Goal: Task Accomplishment & Management: Manage account settings

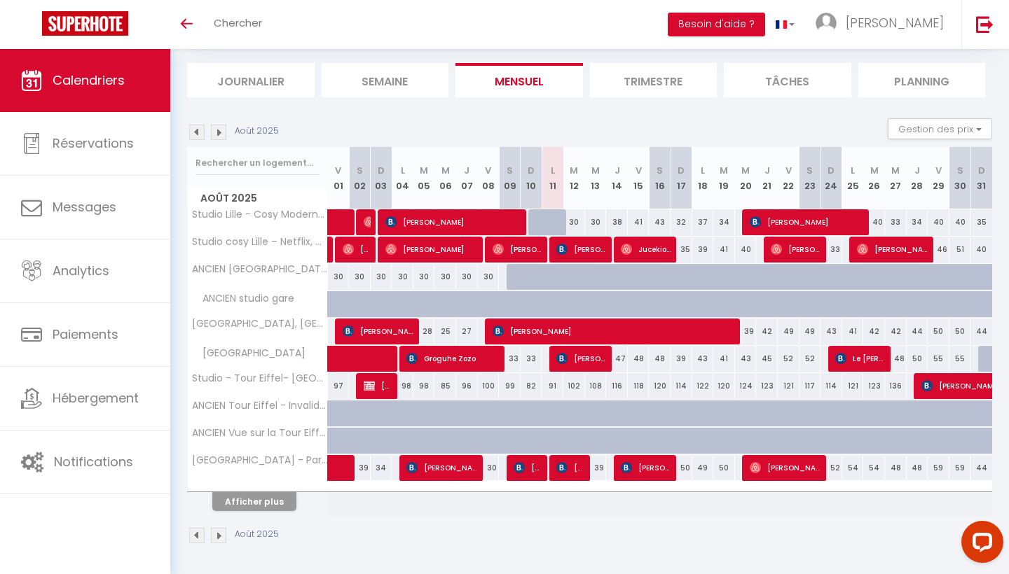
scroll to position [82, 0]
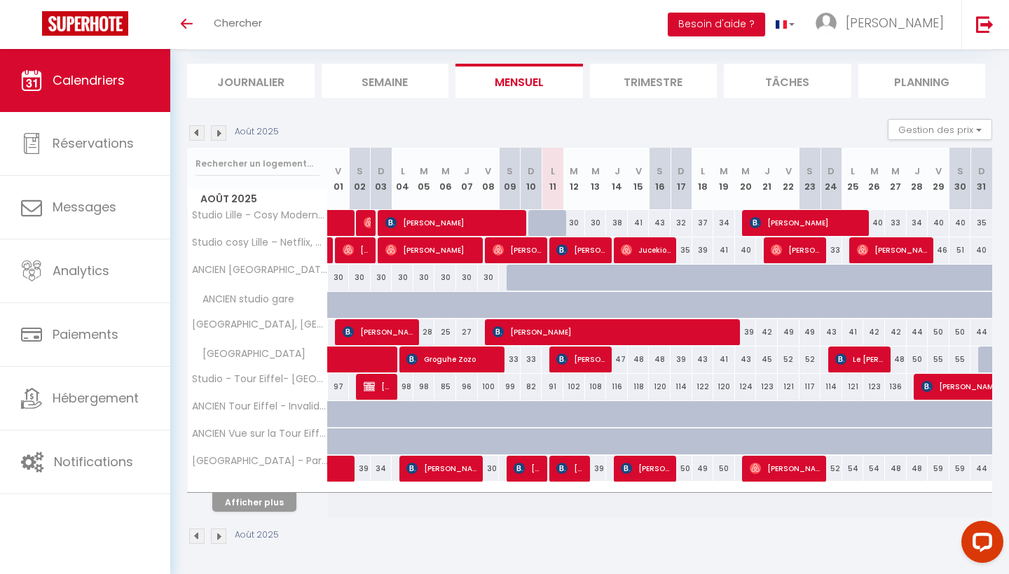
click at [257, 507] on button "Afficher plus" at bounding box center [254, 502] width 84 height 19
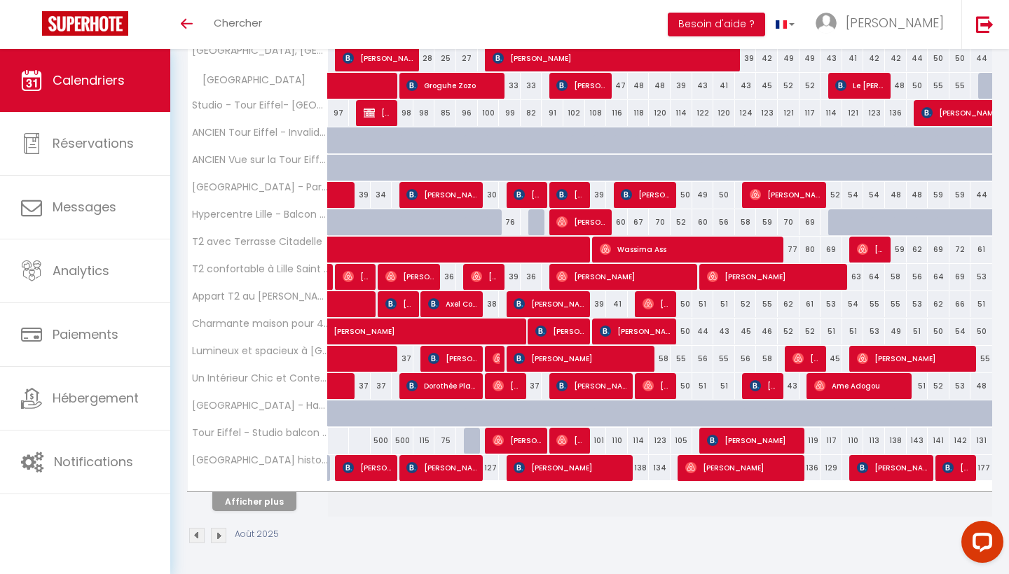
scroll to position [355, 0]
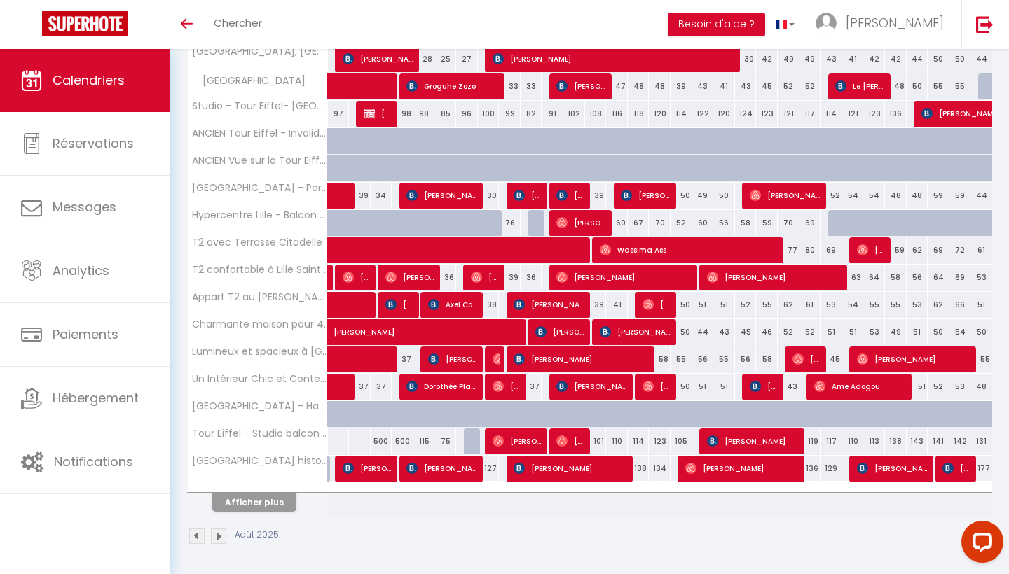
click at [260, 511] on button "Afficher plus" at bounding box center [254, 502] width 84 height 19
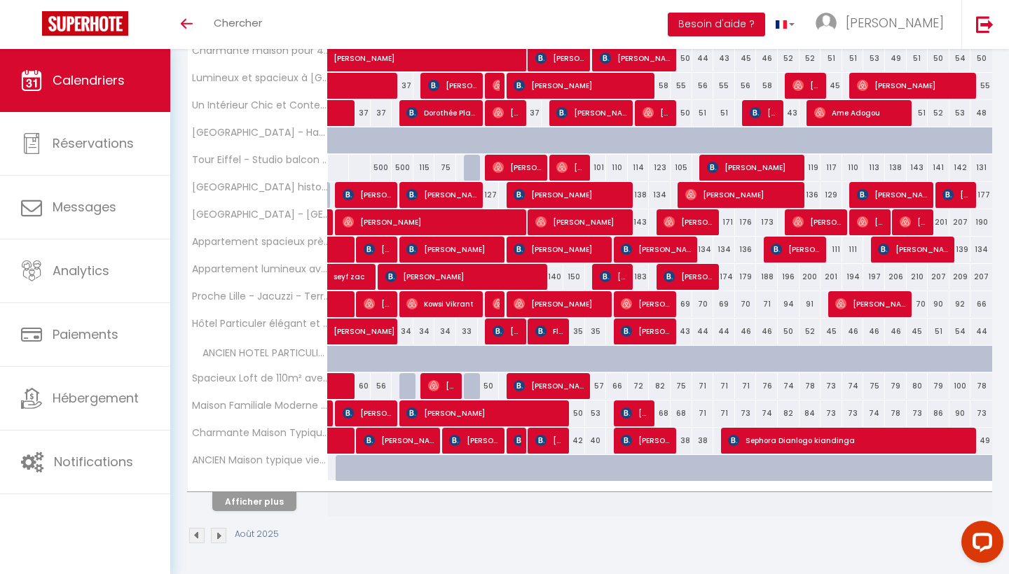
scroll to position [628, 0]
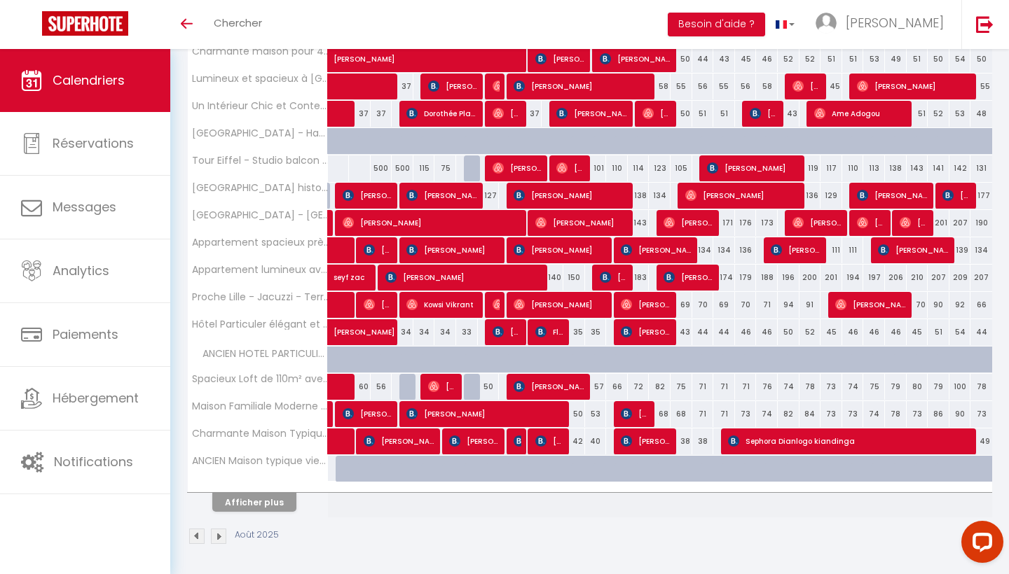
click at [264, 502] on button "Afficher plus" at bounding box center [254, 502] width 84 height 19
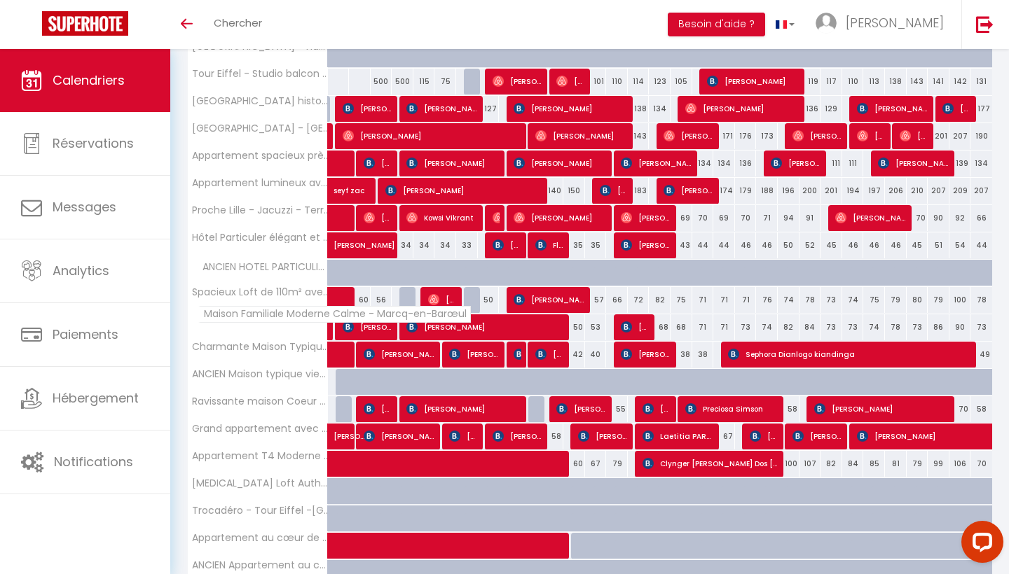
scroll to position [716, 0]
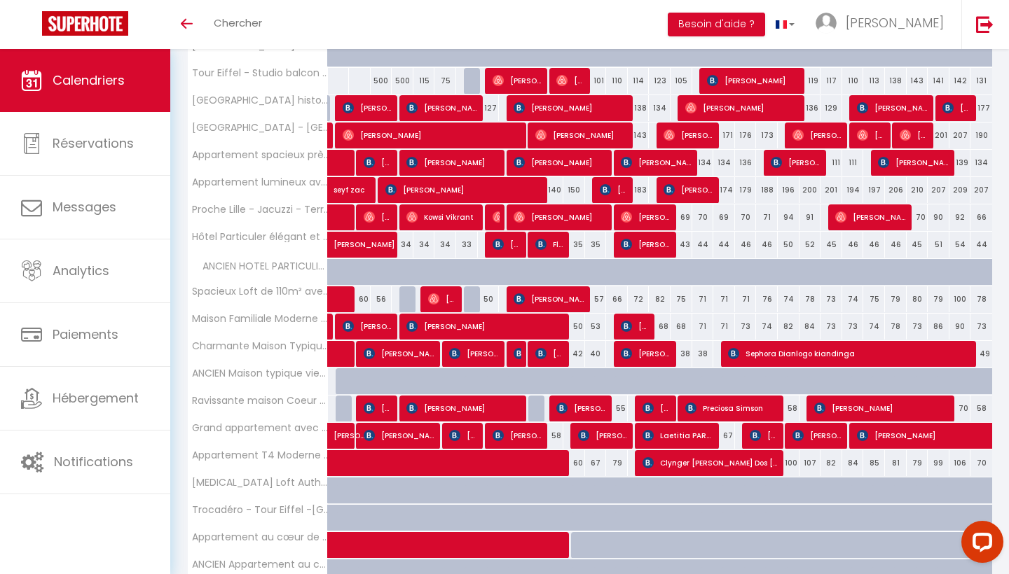
click at [561, 190] on div "140" at bounding box center [552, 190] width 22 height 26
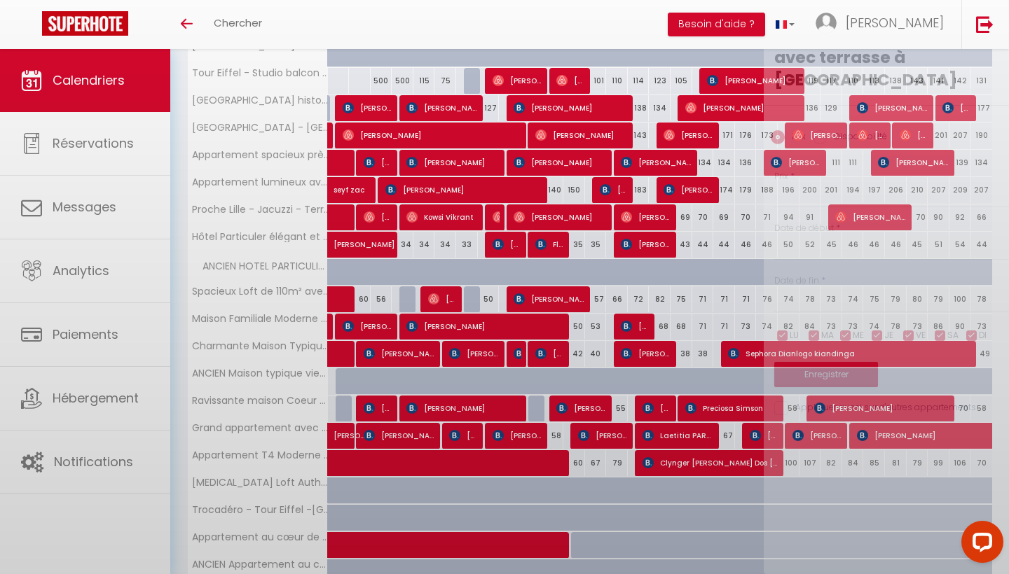
type input "140"
type input "Lun 11 Août 2025"
type input "[DATE]"
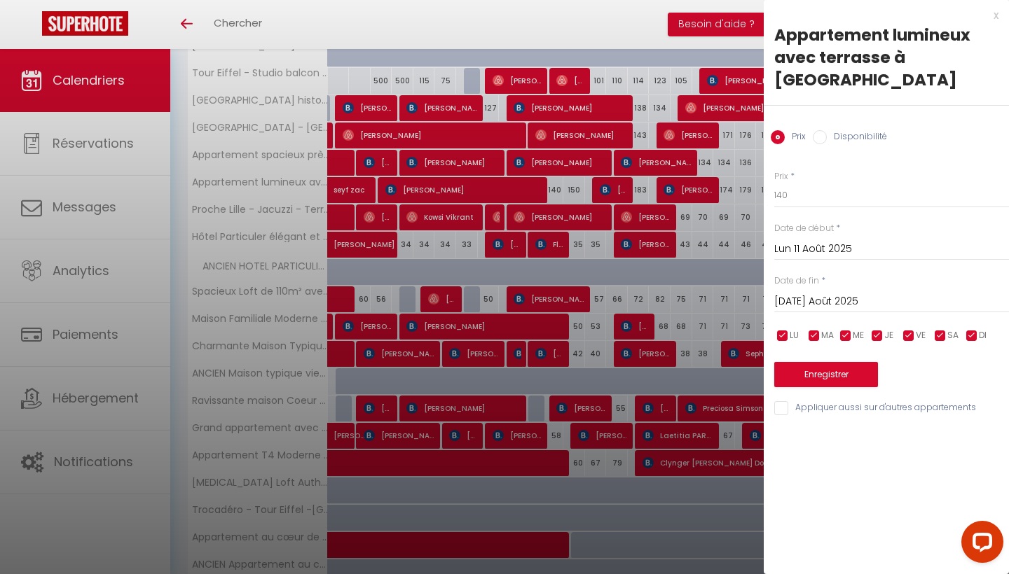
click at [580, 190] on div at bounding box center [504, 287] width 1009 height 574
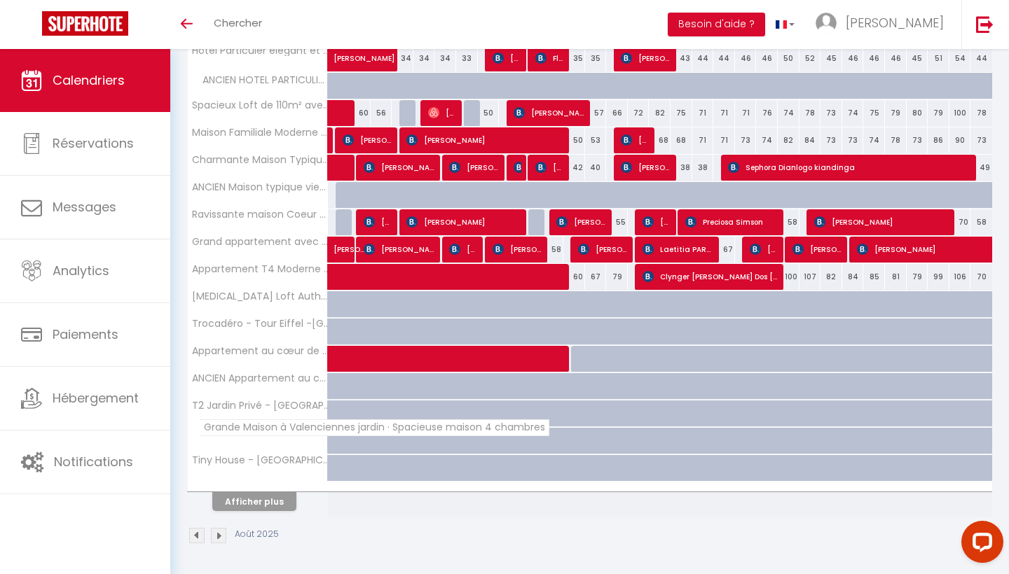
scroll to position [902, 0]
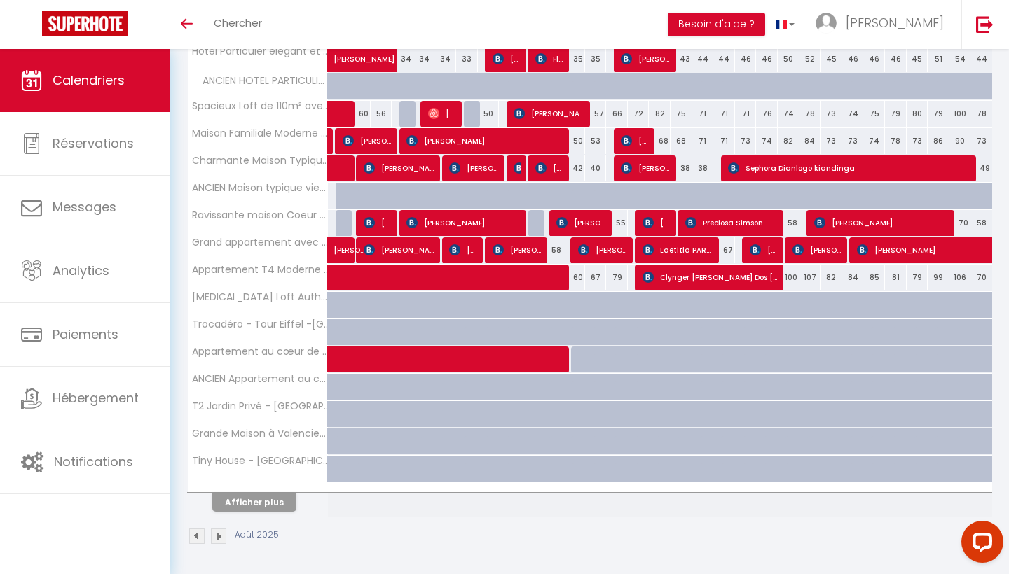
click at [277, 507] on button "Afficher plus" at bounding box center [254, 502] width 84 height 19
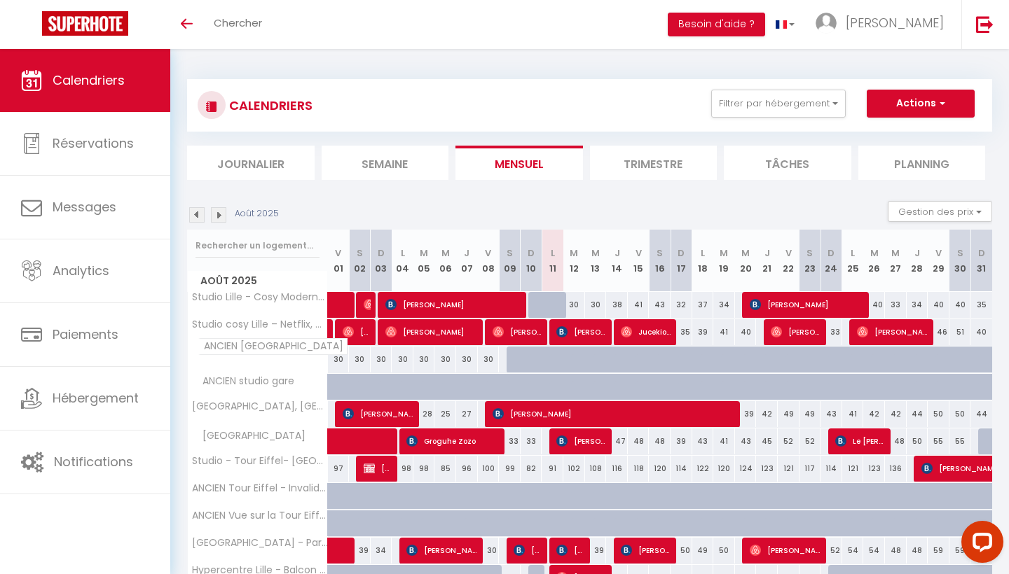
scroll to position [0, 0]
click at [209, 208] on div "Août 2025" at bounding box center [235, 214] width 96 height 15
click at [212, 209] on img at bounding box center [218, 214] width 15 height 15
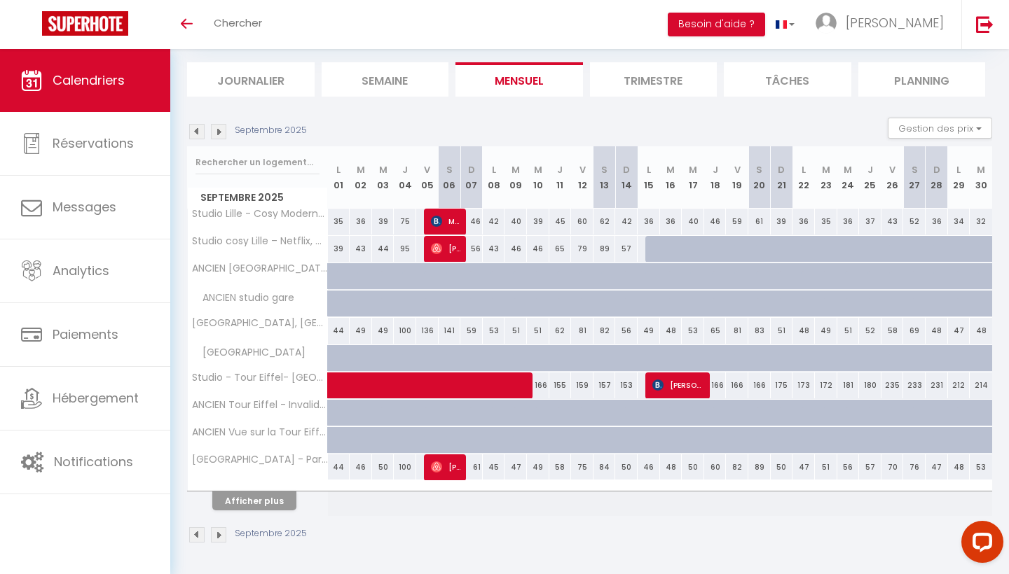
scroll to position [82, 0]
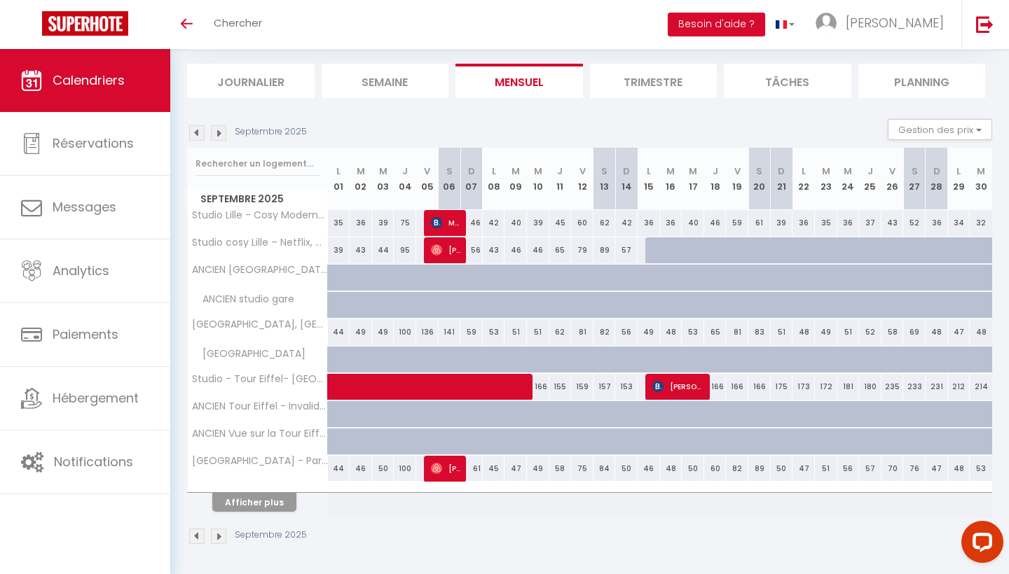
click at [267, 502] on button "Afficher plus" at bounding box center [254, 502] width 84 height 19
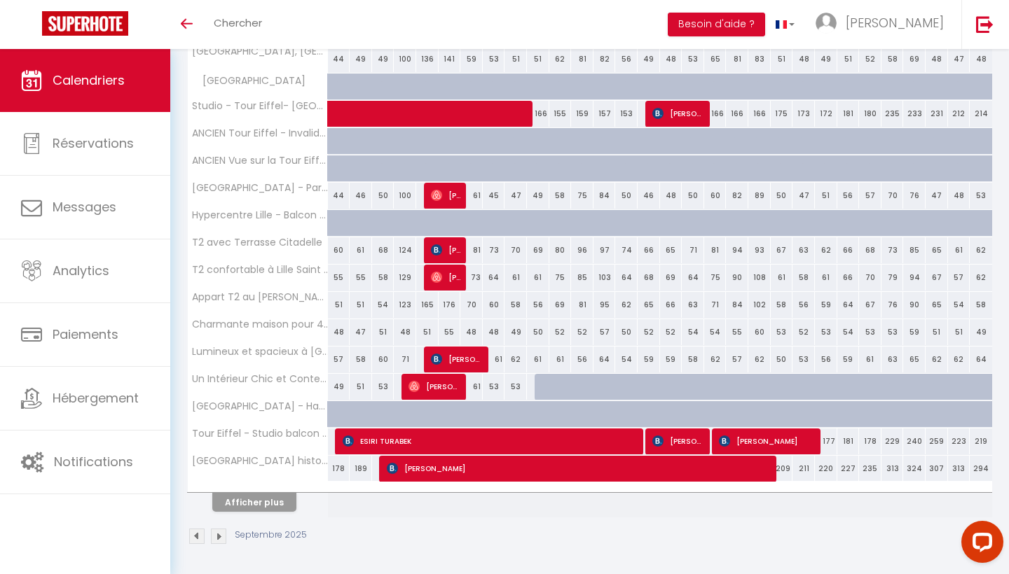
click at [267, 502] on button "Afficher plus" at bounding box center [254, 502] width 84 height 19
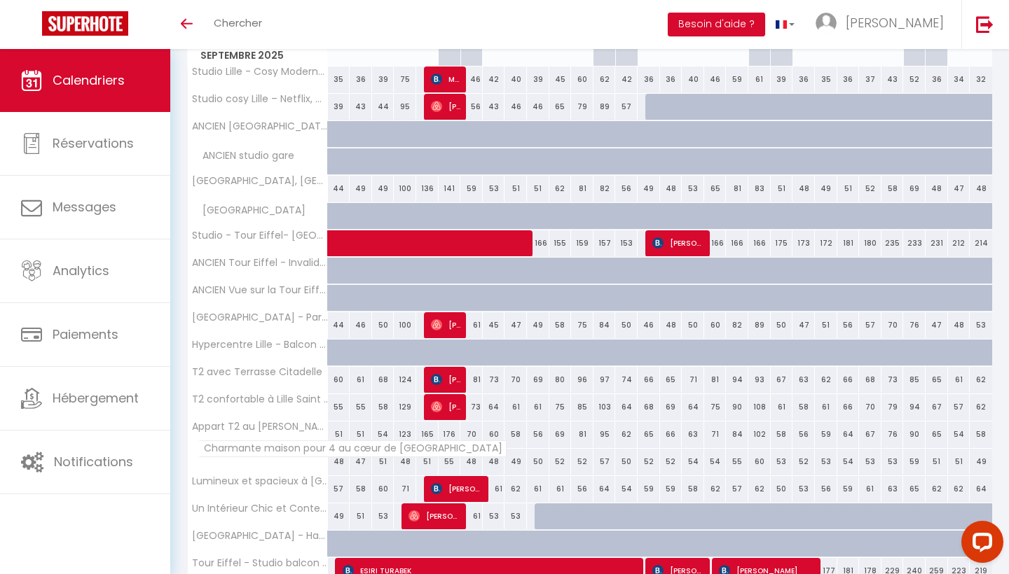
scroll to position [217, 0]
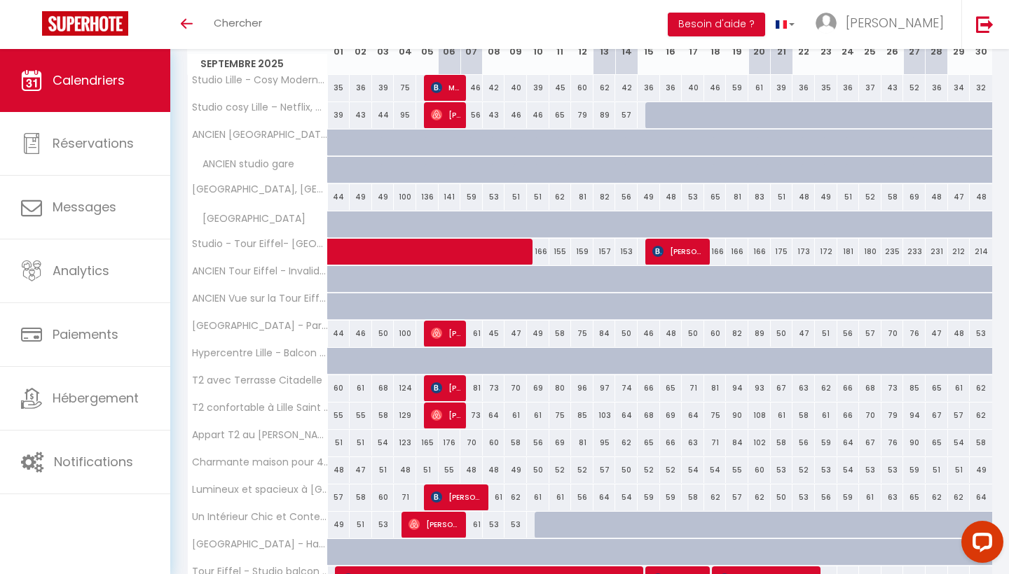
click at [382, 249] on span at bounding box center [488, 252] width 290 height 27
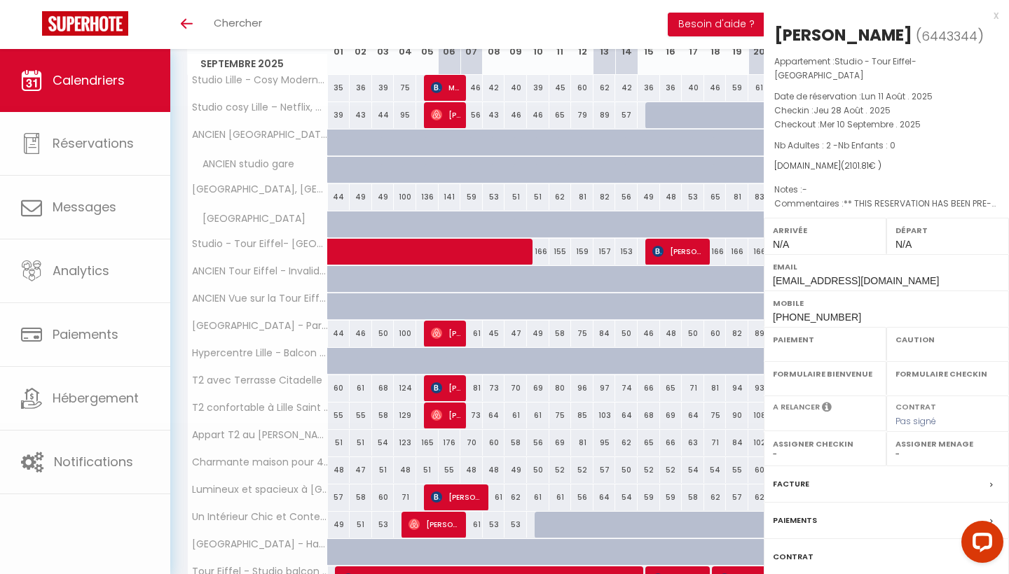
select select "OK"
select select "KO"
select select "0"
select select "1"
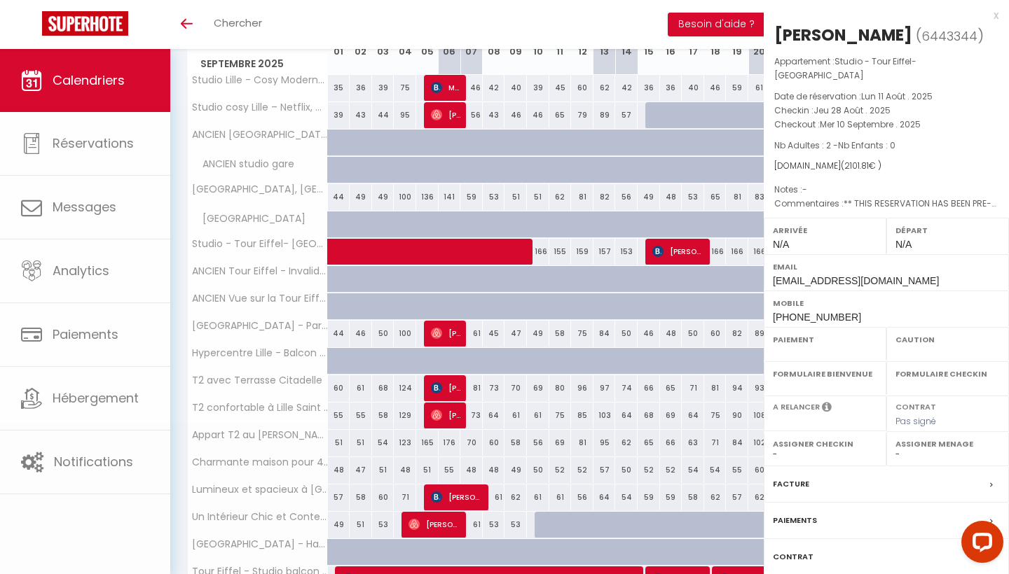
select select
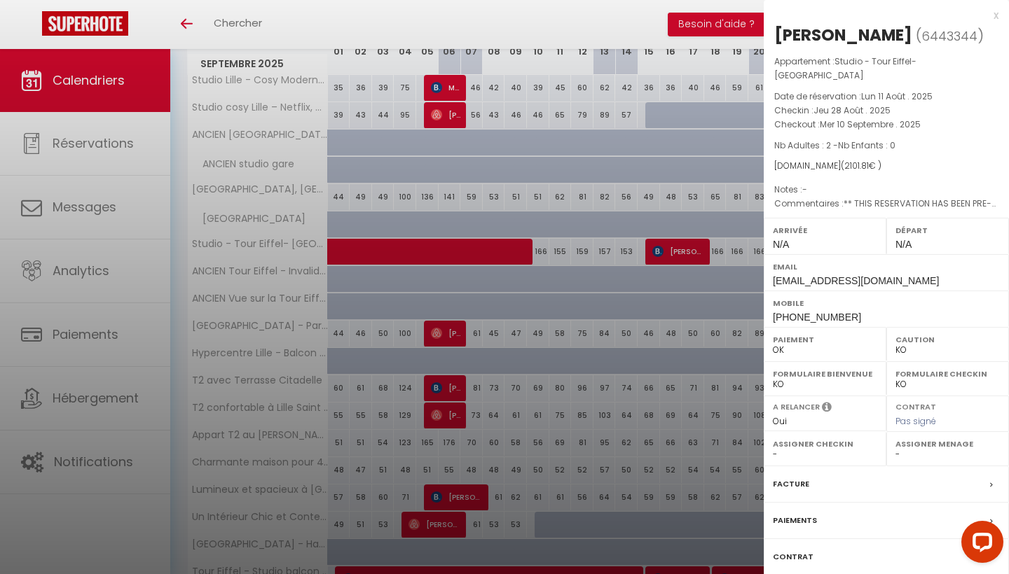
select select "42991"
click at [383, 212] on div at bounding box center [504, 287] width 1009 height 574
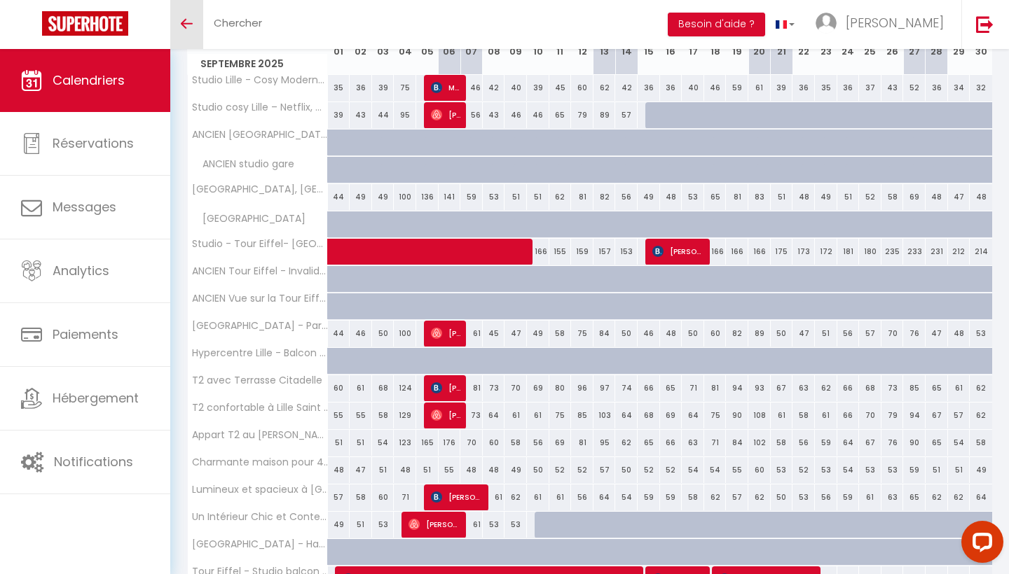
click at [195, 32] on link "Toggle menubar" at bounding box center [186, 24] width 33 height 49
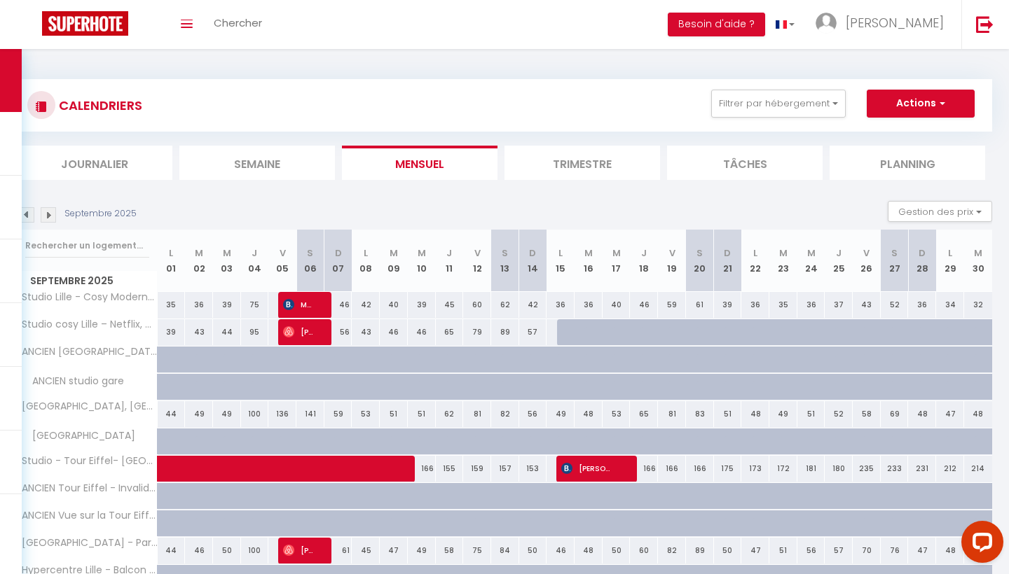
scroll to position [0, 0]
click at [28, 219] on img at bounding box center [26, 214] width 15 height 15
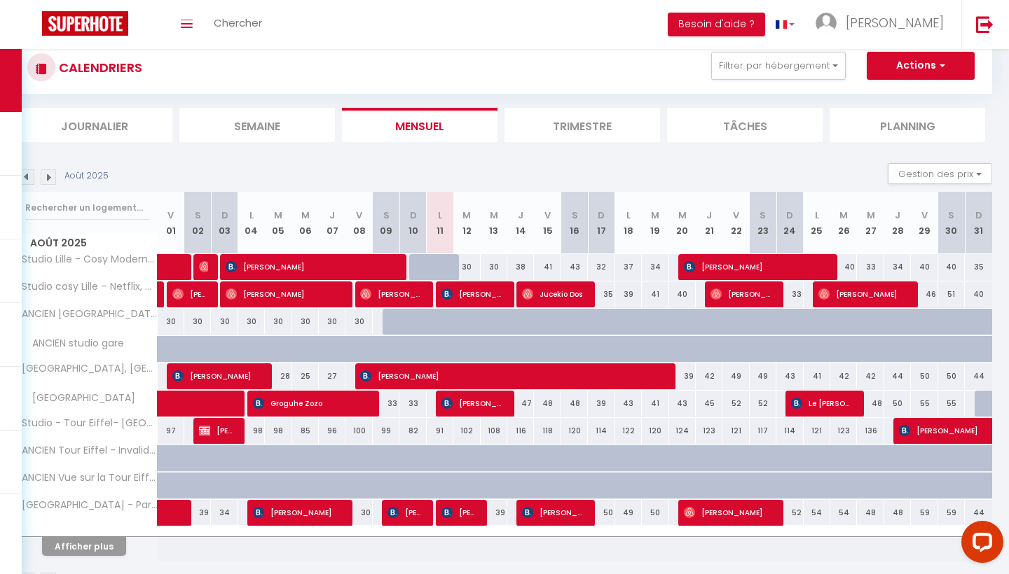
scroll to position [40, 0]
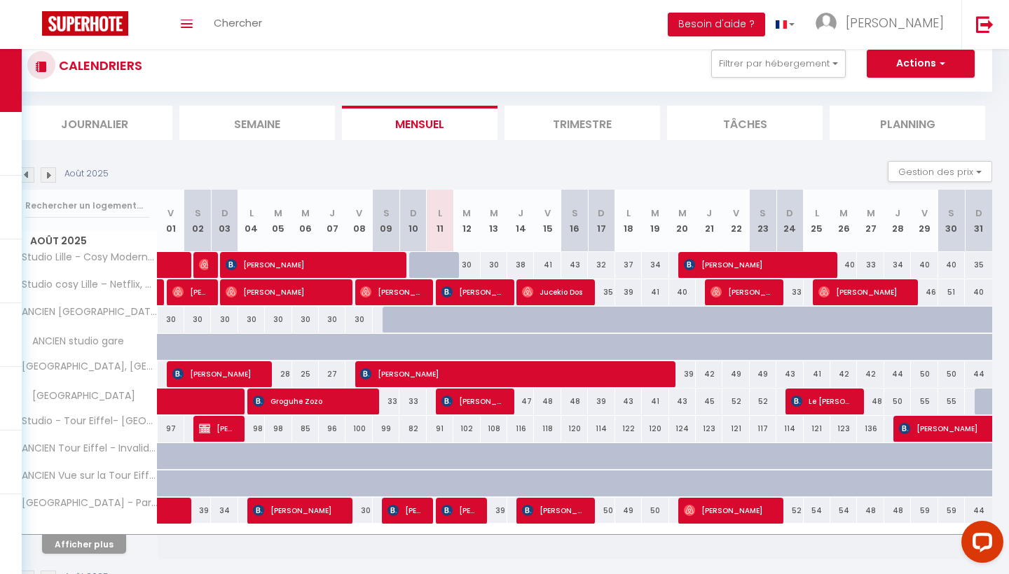
click at [907, 429] on img at bounding box center [904, 428] width 11 height 11
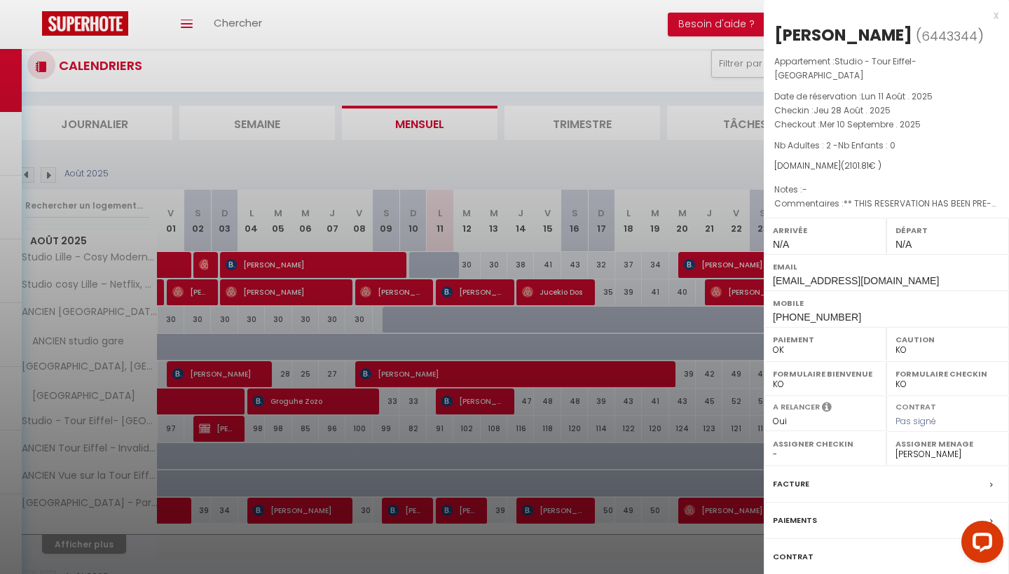
click at [714, 438] on div at bounding box center [504, 287] width 1009 height 574
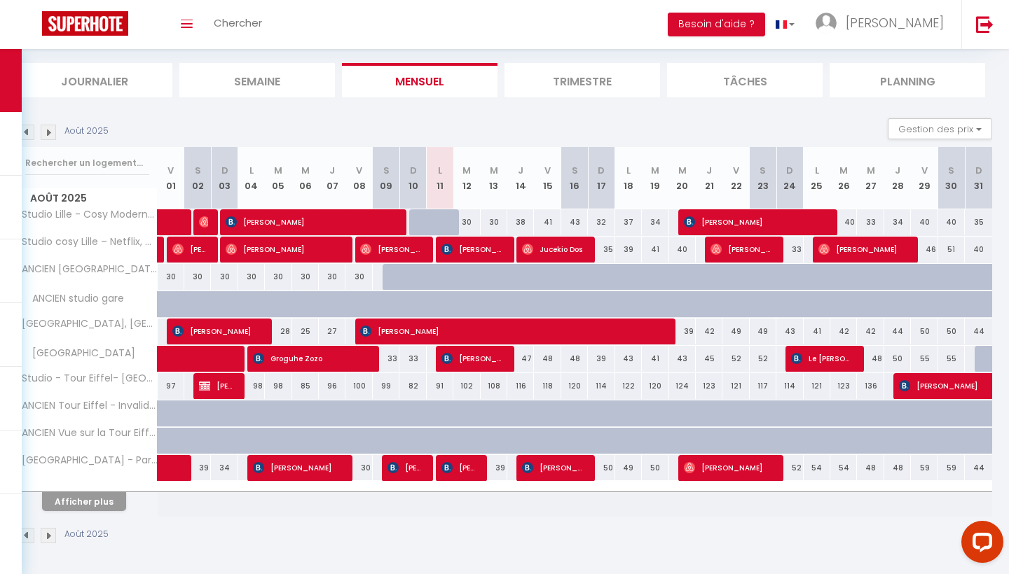
scroll to position [82, 0]
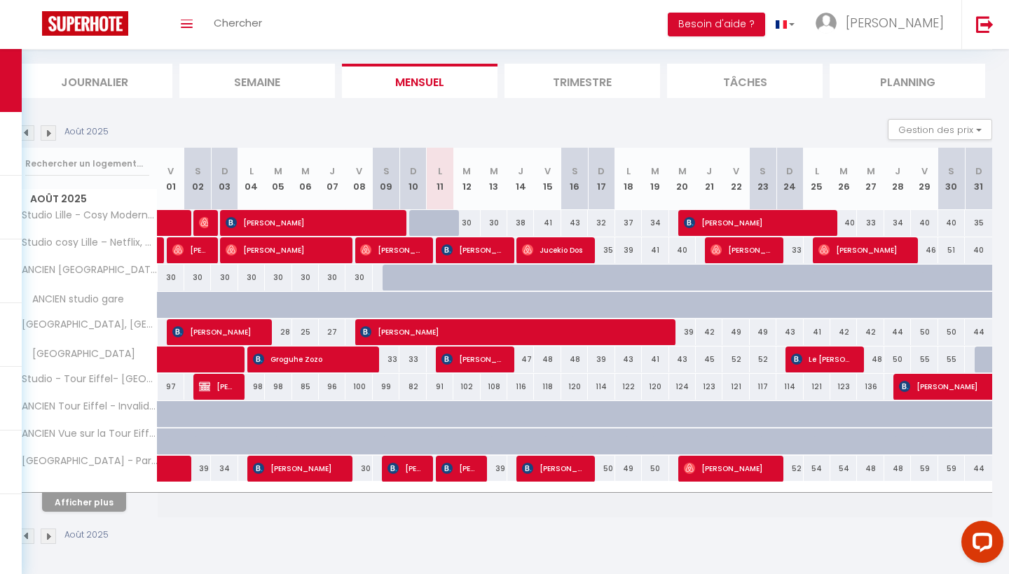
click at [43, 132] on img at bounding box center [48, 132] width 15 height 15
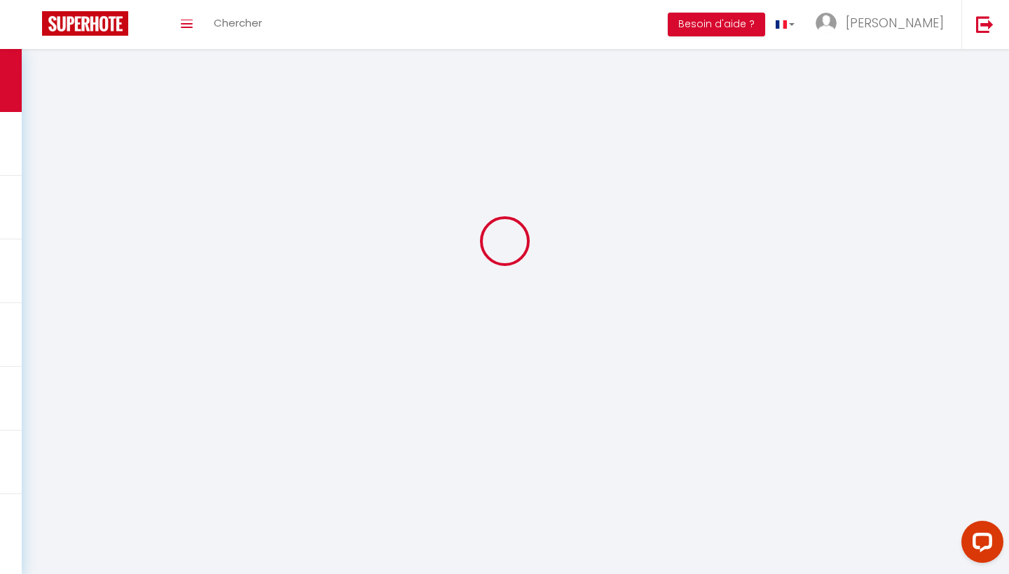
select select "KO"
select select "0"
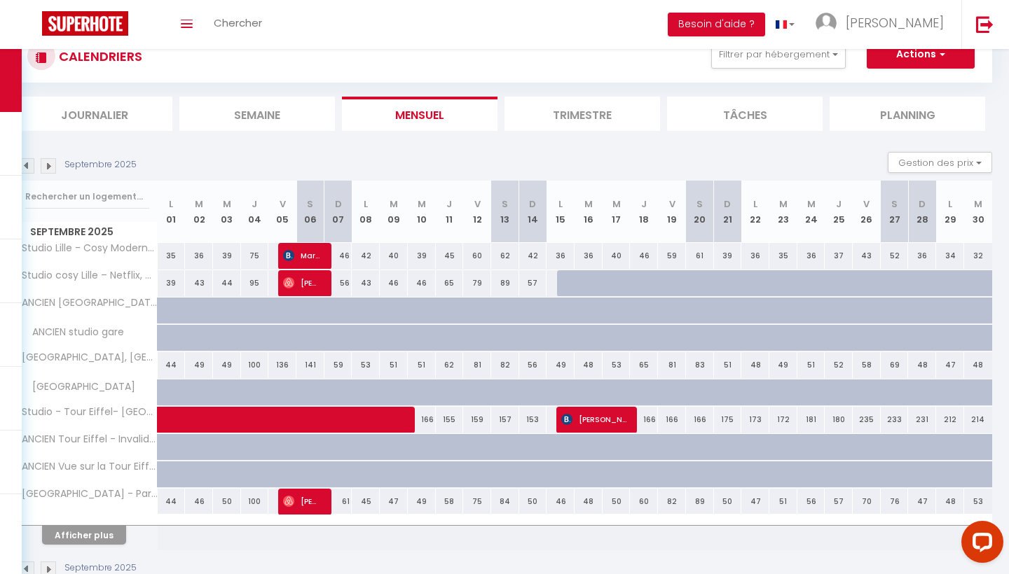
click at [193, 418] on span at bounding box center [317, 420] width 290 height 27
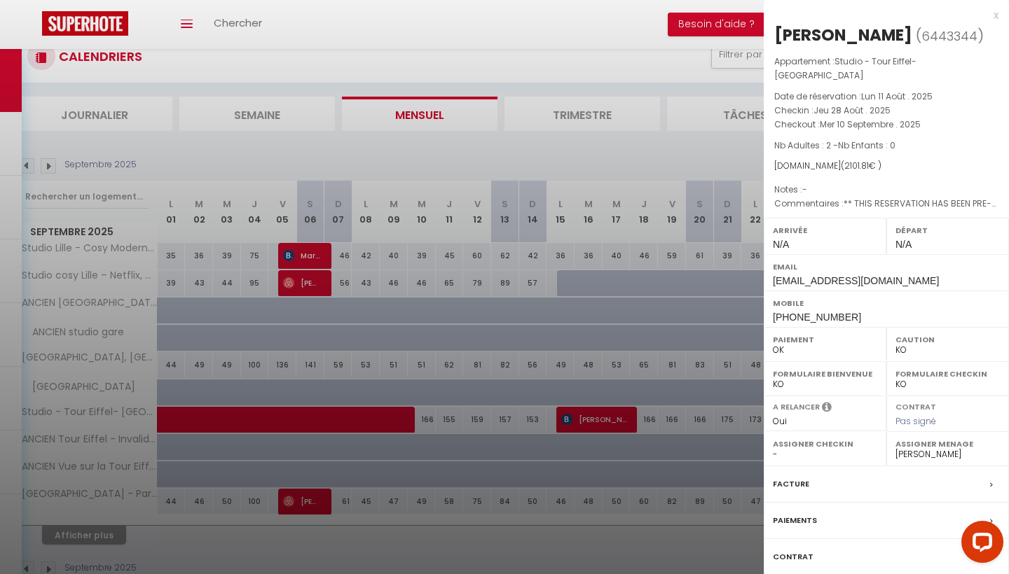
click at [212, 365] on div at bounding box center [504, 287] width 1009 height 574
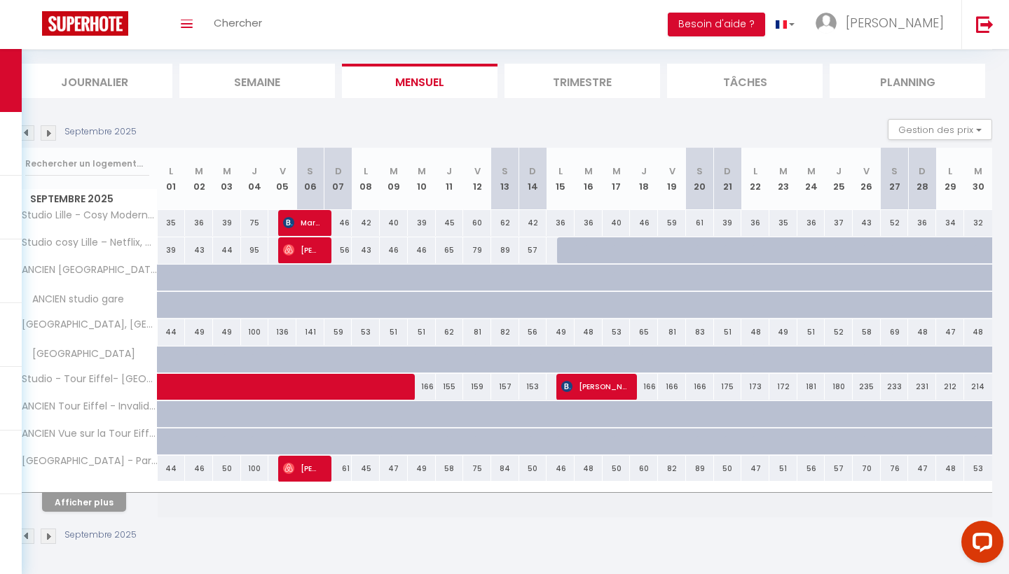
click at [108, 496] on button "Afficher plus" at bounding box center [84, 502] width 84 height 19
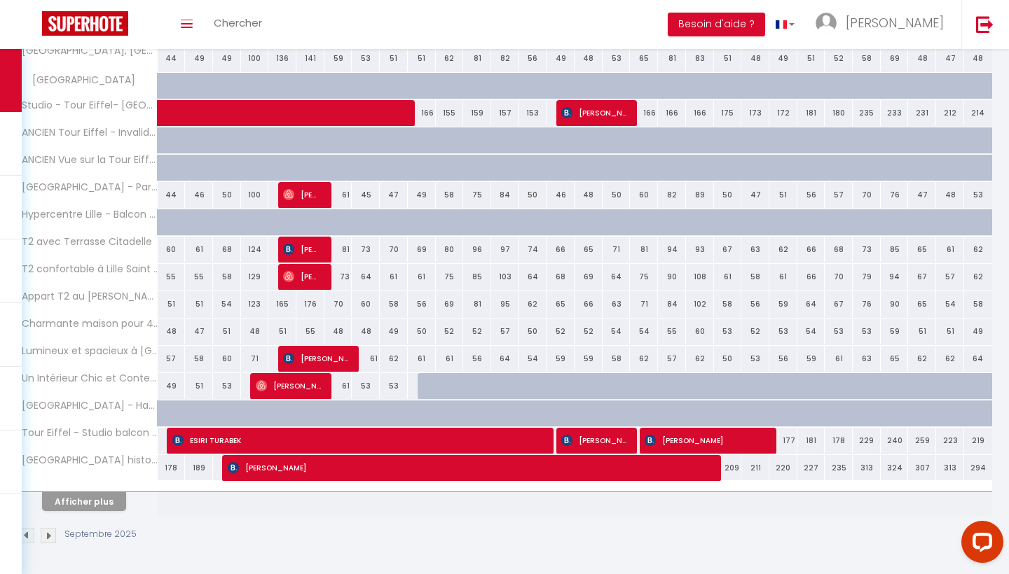
scroll to position [355, 0]
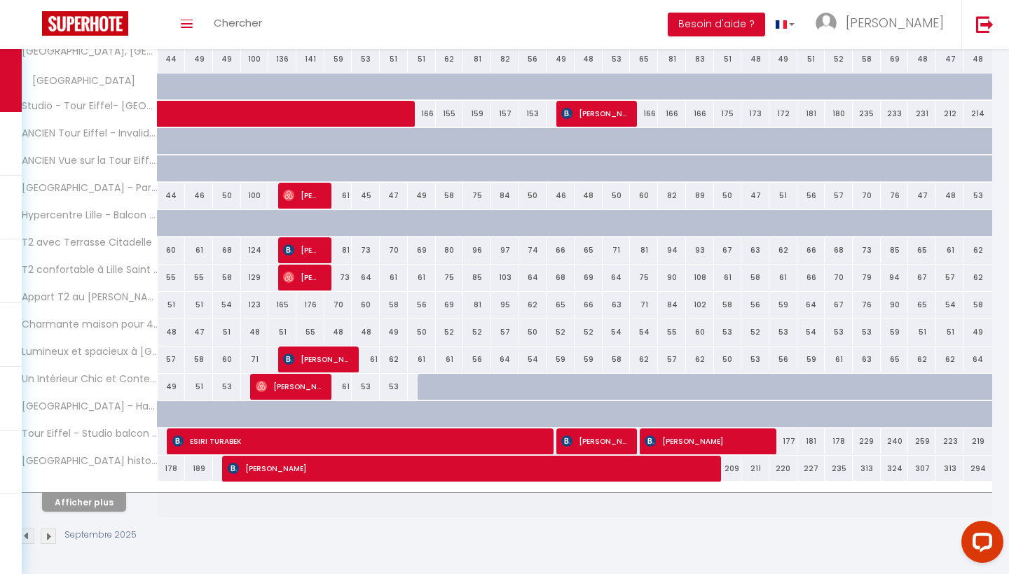
click at [97, 504] on button "Afficher plus" at bounding box center [84, 502] width 84 height 19
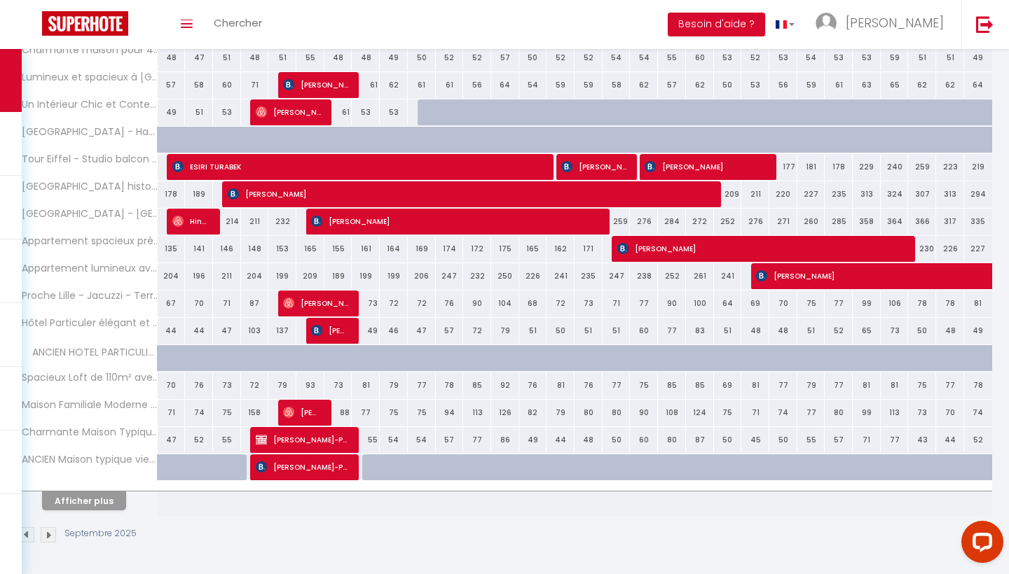
scroll to position [628, 0]
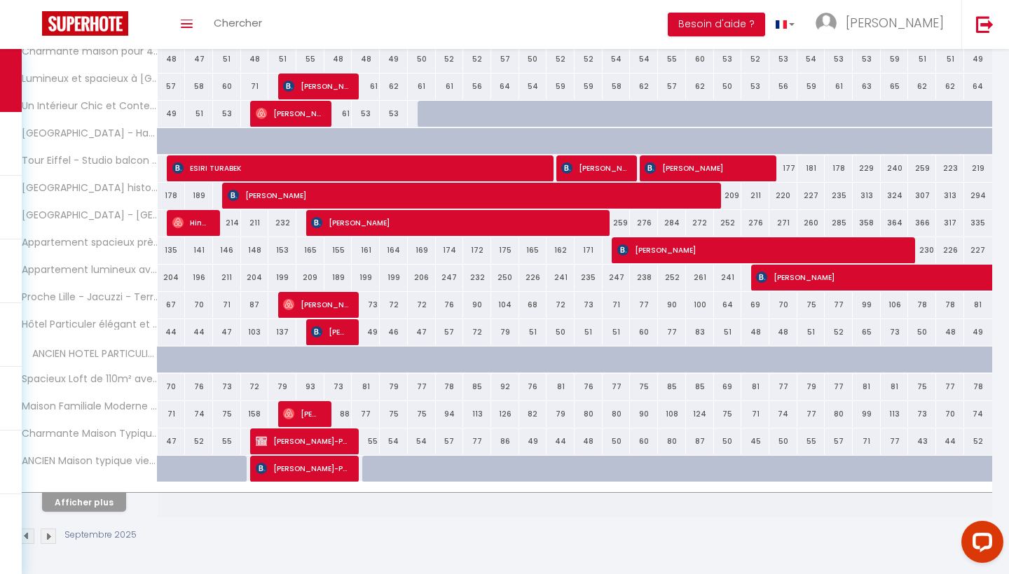
click at [202, 161] on span "ESIRI TURABEK" at bounding box center [358, 168] width 373 height 27
select select "37870"
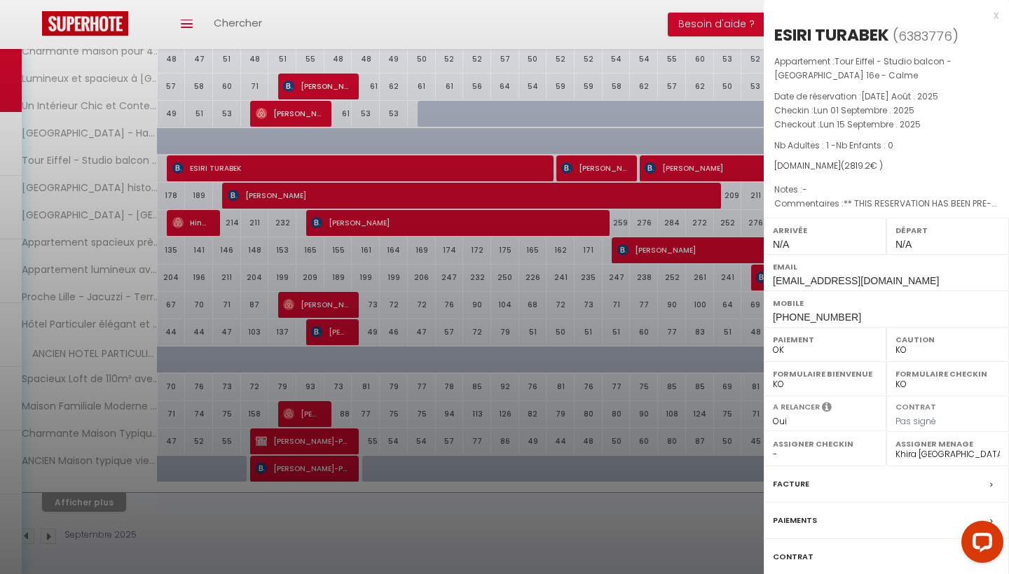
click at [284, 156] on div at bounding box center [504, 287] width 1009 height 574
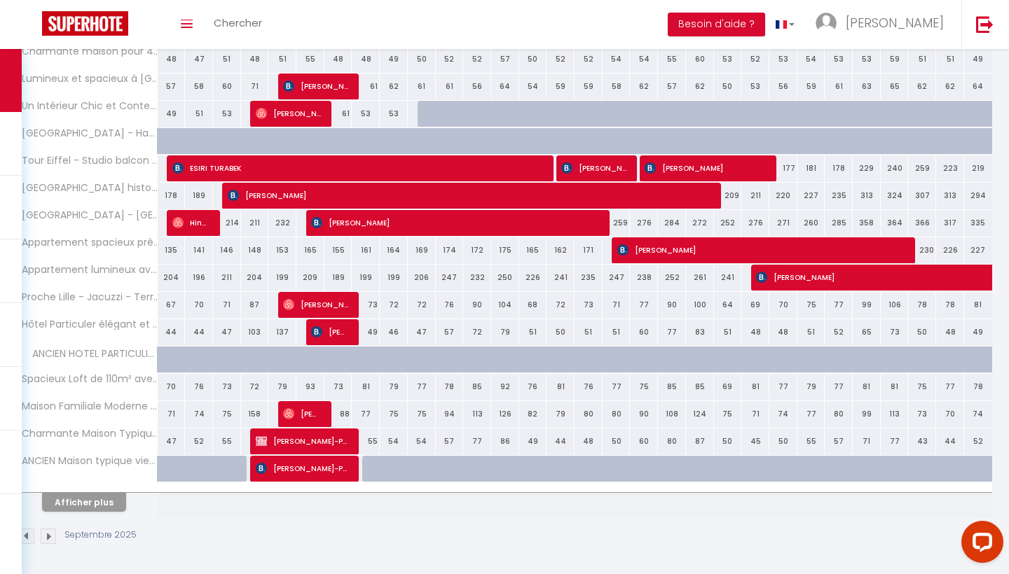
click at [593, 165] on span "Axel Podschwadek" at bounding box center [593, 168] width 65 height 27
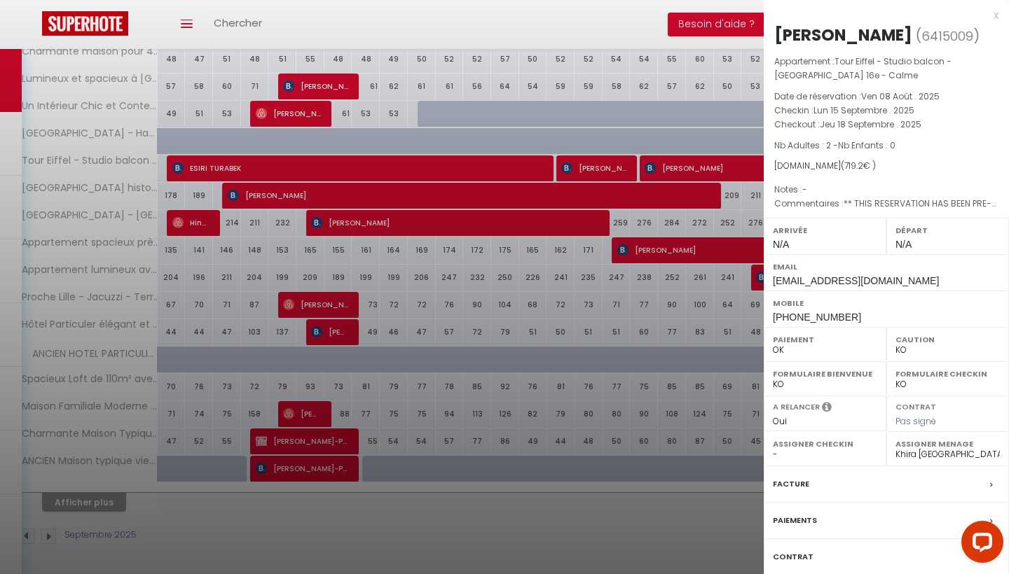
click at [588, 146] on div at bounding box center [504, 287] width 1009 height 574
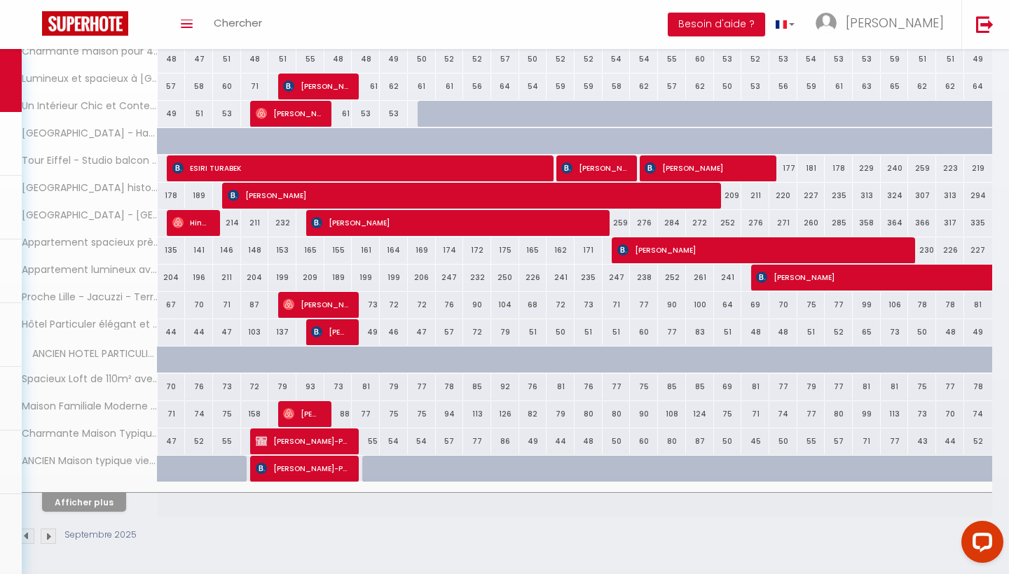
click at [662, 165] on span "Annamária Hajas" at bounding box center [704, 168] width 121 height 27
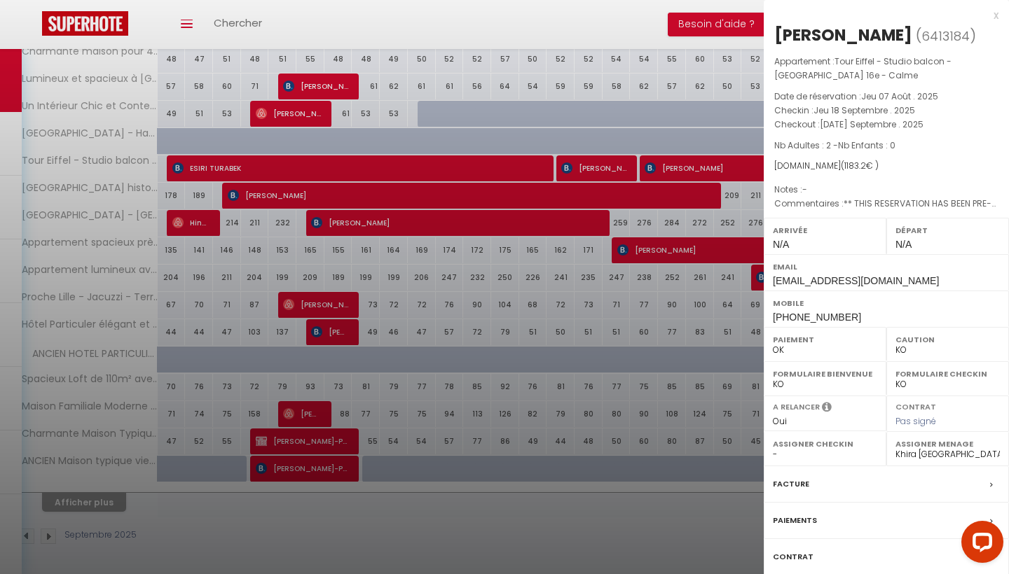
click at [607, 149] on div at bounding box center [504, 287] width 1009 height 574
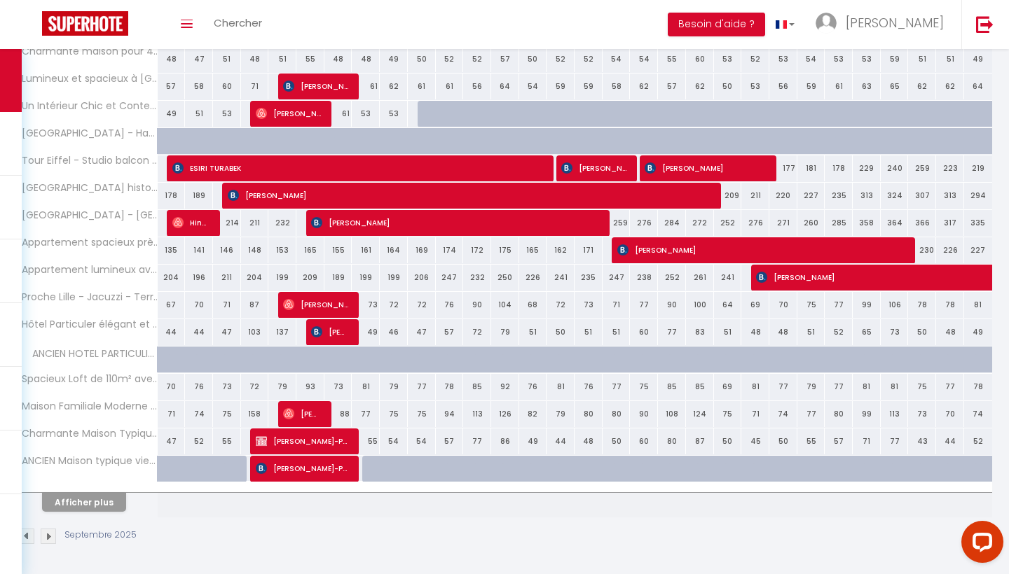
click at [80, 498] on button "Afficher plus" at bounding box center [84, 502] width 84 height 19
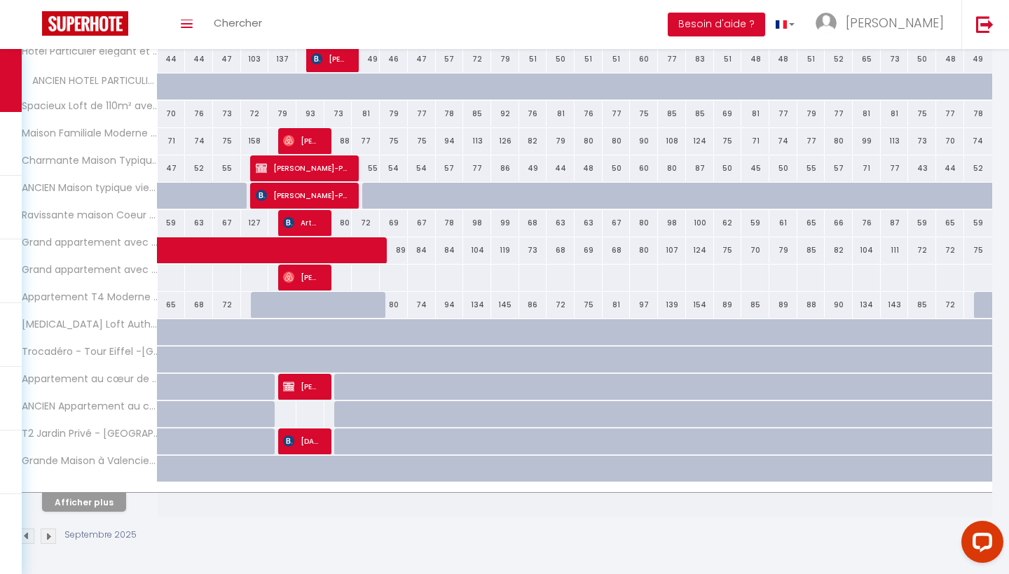
click at [80, 498] on button "Afficher plus" at bounding box center [84, 502] width 84 height 19
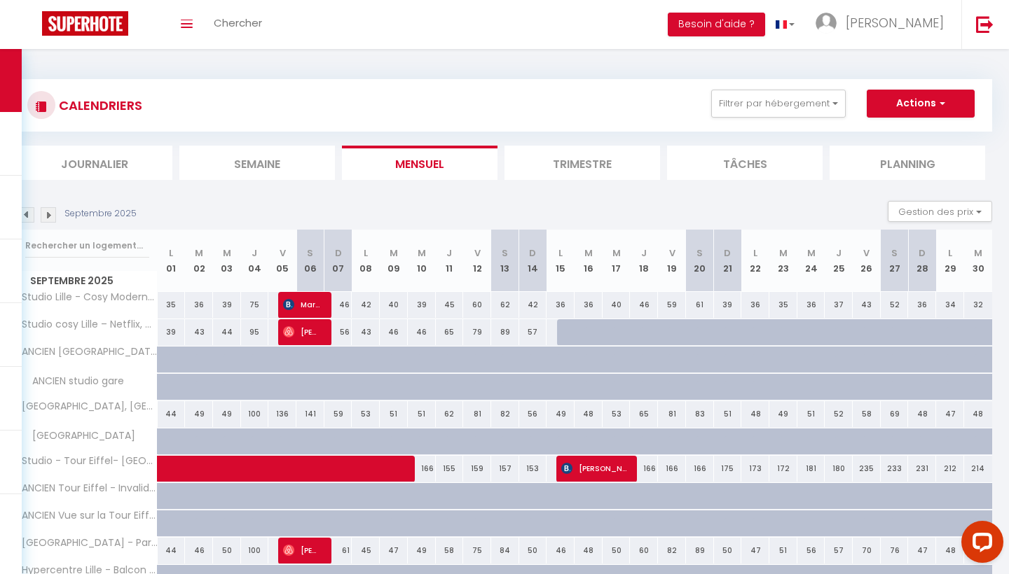
scroll to position [0, 0]
click at [24, 208] on img at bounding box center [26, 214] width 15 height 15
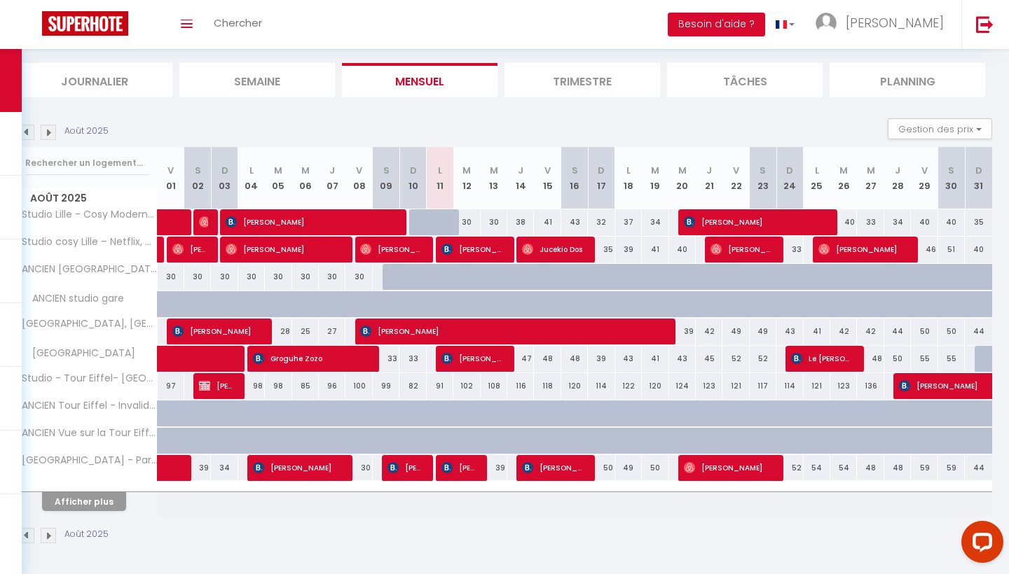
scroll to position [82, 0]
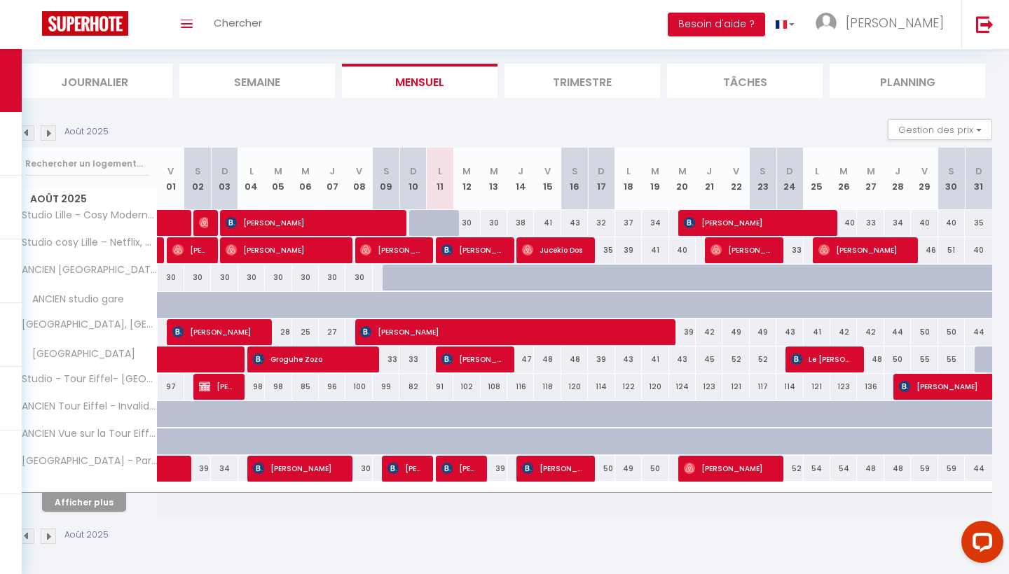
click at [104, 500] on button "Afficher plus" at bounding box center [84, 502] width 84 height 19
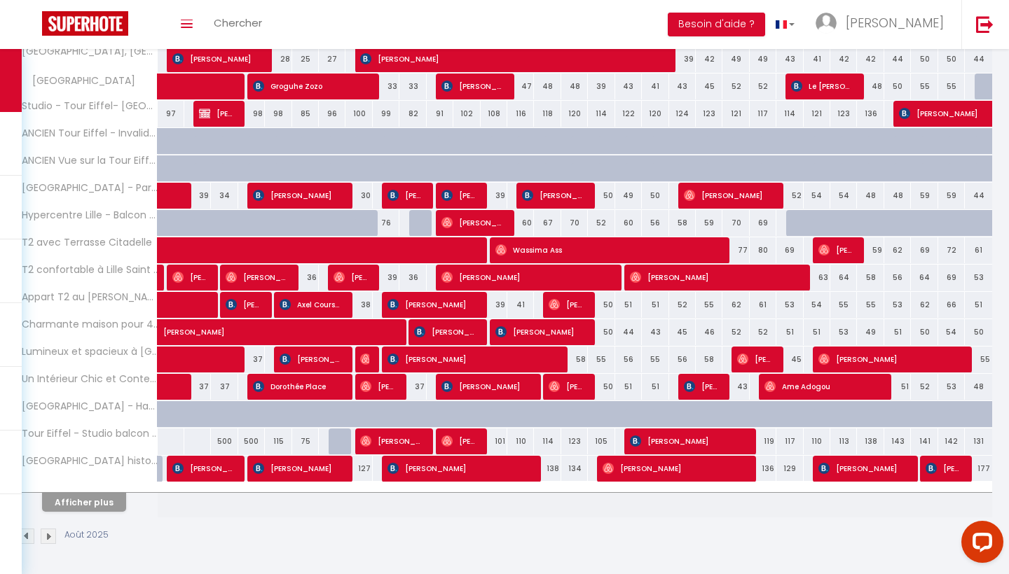
click at [104, 500] on button "Afficher plus" at bounding box center [84, 502] width 84 height 19
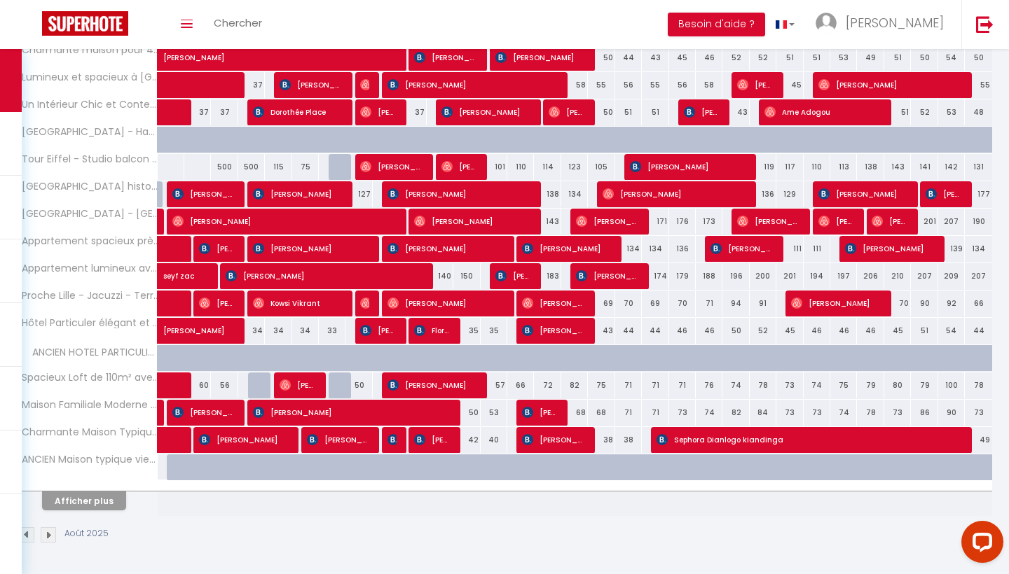
scroll to position [628, 0]
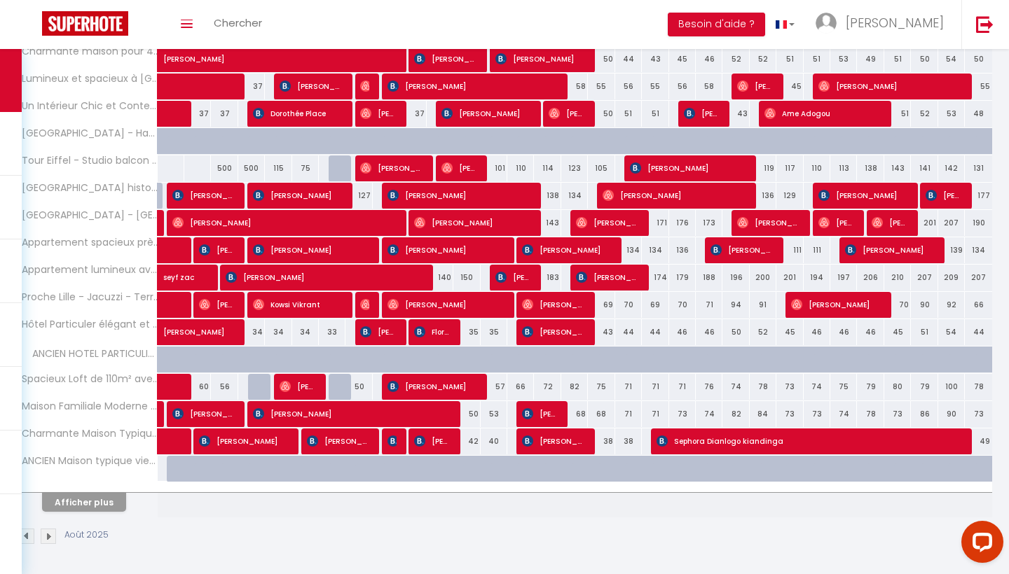
click at [104, 500] on button "Afficher plus" at bounding box center [84, 502] width 84 height 19
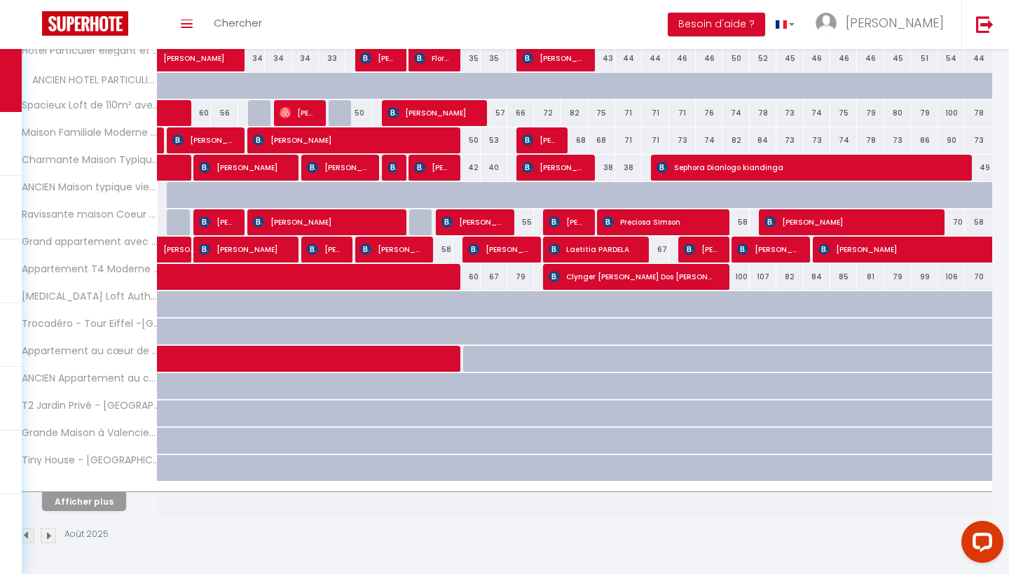
scroll to position [902, 0]
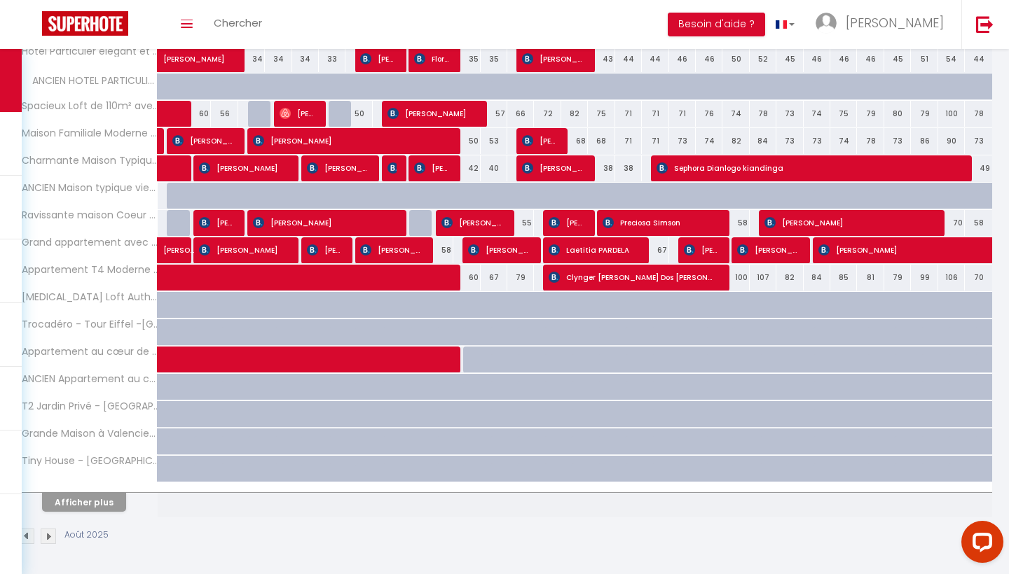
click at [104, 500] on button "Afficher plus" at bounding box center [84, 502] width 84 height 19
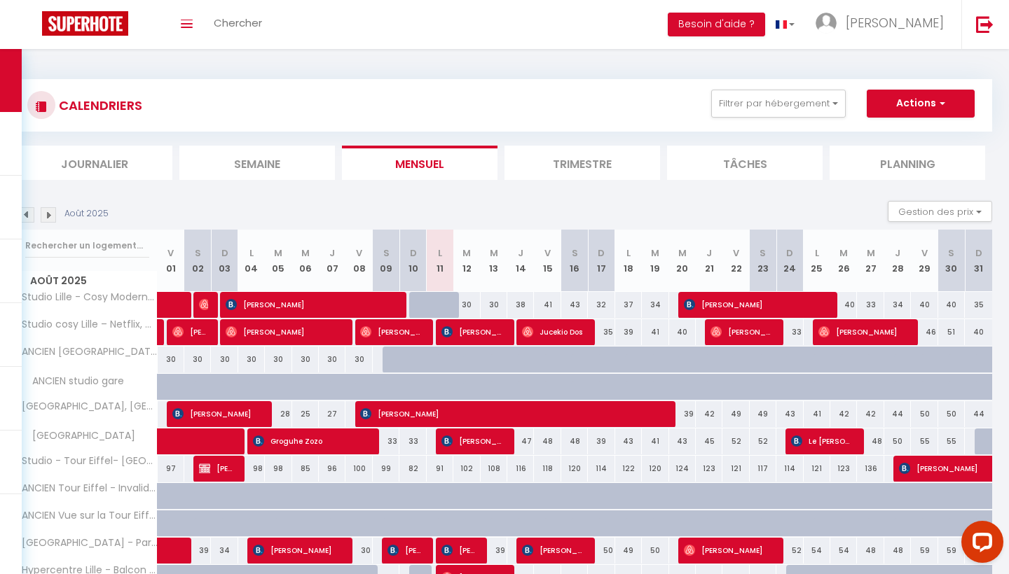
scroll to position [0, 0]
drag, startPoint x: 432, startPoint y: 252, endPoint x: 446, endPoint y: 252, distance: 14.0
click at [446, 252] on th "L 11" at bounding box center [440, 261] width 27 height 62
drag, startPoint x: 448, startPoint y: 252, endPoint x: 431, endPoint y: 253, distance: 16.8
click at [427, 253] on th "L 11" at bounding box center [440, 261] width 27 height 62
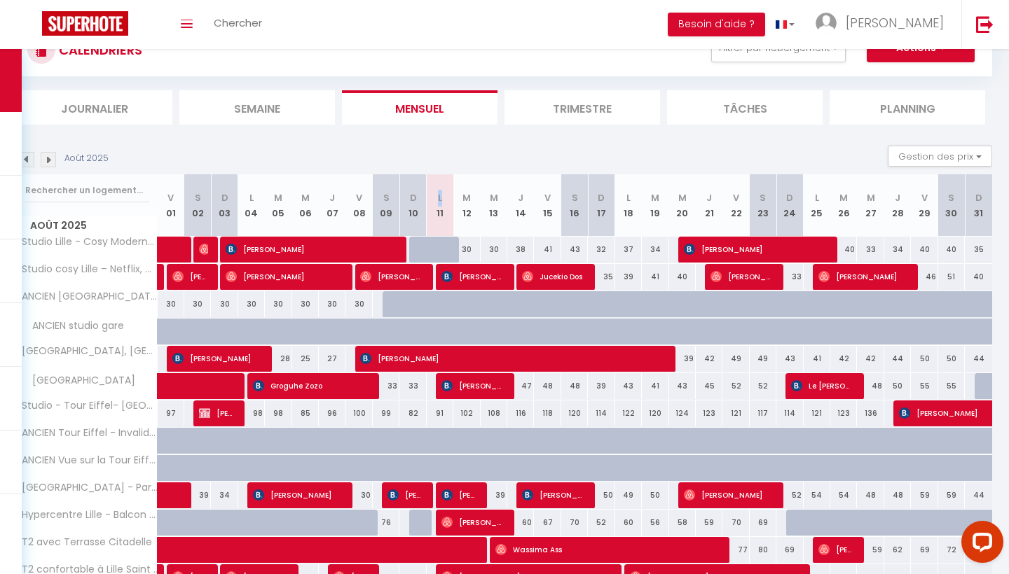
scroll to position [78, 0]
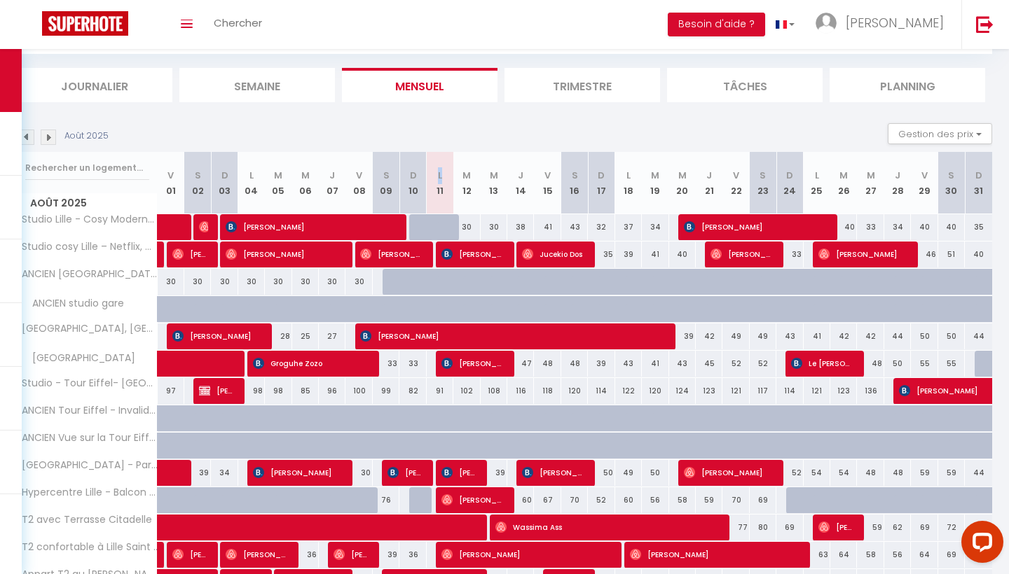
click at [52, 139] on img at bounding box center [48, 137] width 15 height 15
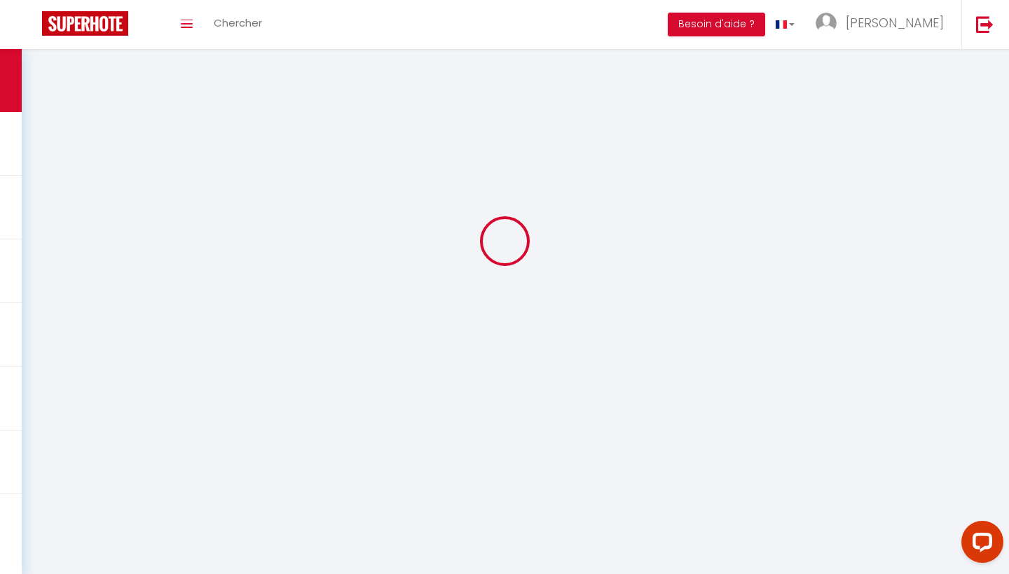
scroll to position [49, 0]
select select "KO"
select select "0"
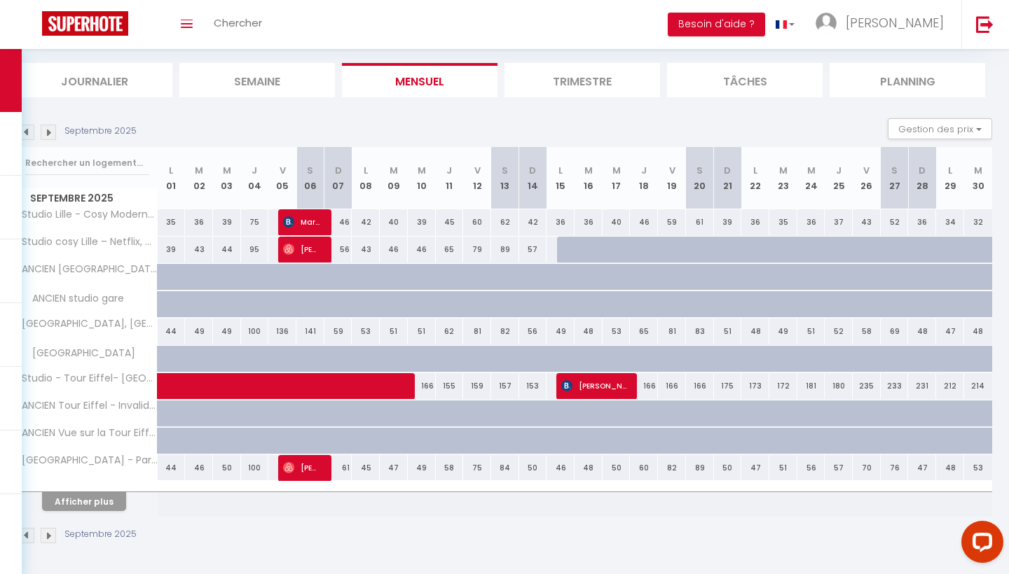
scroll to position [82, 0]
click at [580, 385] on span "Olha Yaremenko" at bounding box center [593, 386] width 65 height 27
select select "42991"
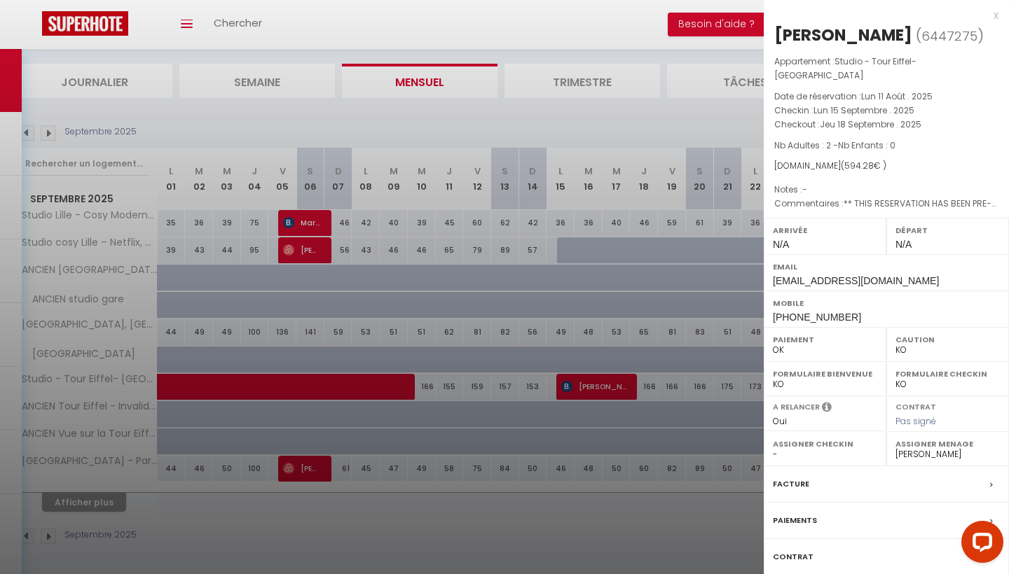
click at [756, 235] on div at bounding box center [504, 287] width 1009 height 574
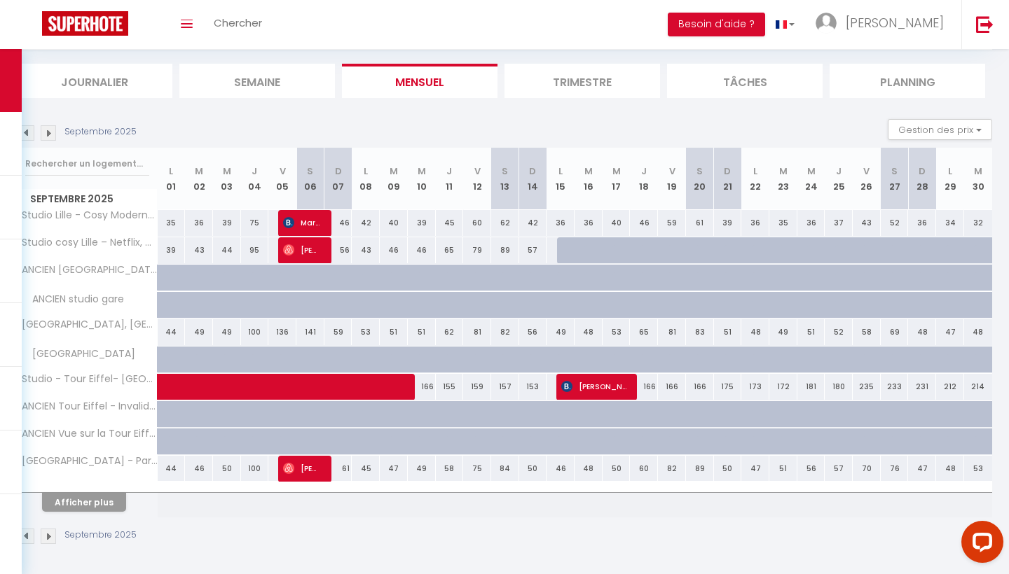
click at [334, 385] on span at bounding box center [317, 387] width 290 height 27
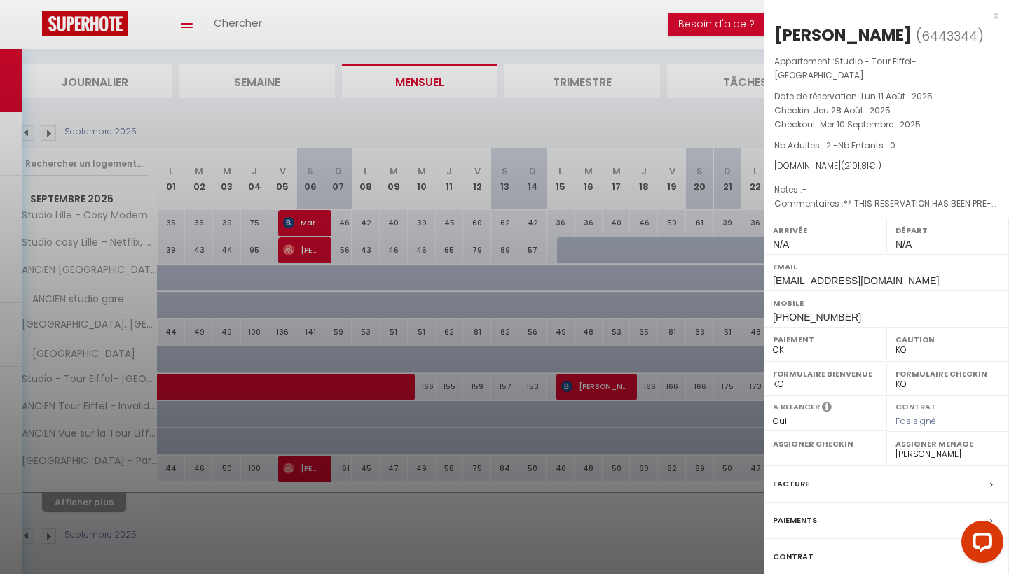
click at [420, 249] on div at bounding box center [504, 287] width 1009 height 574
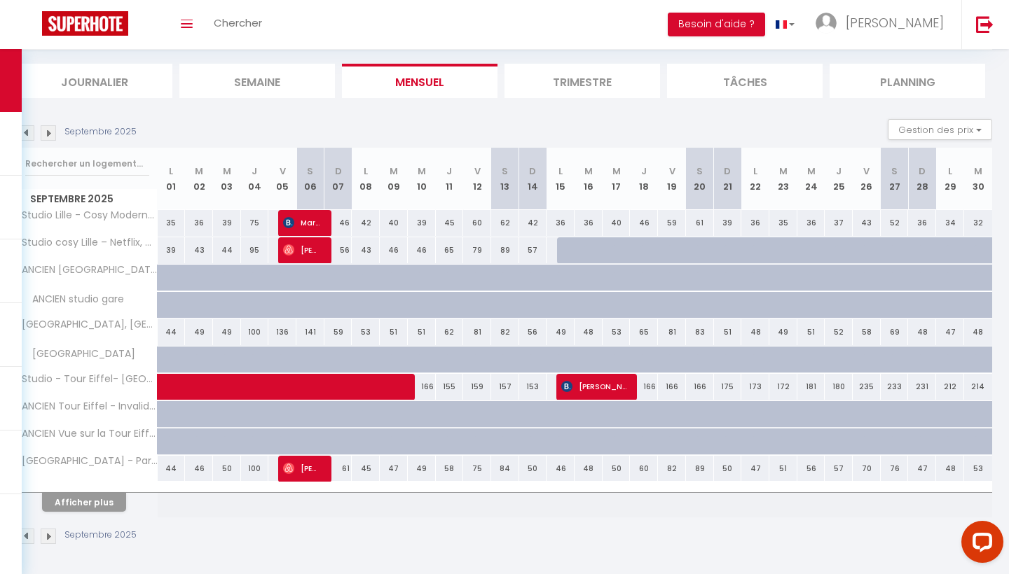
click at [339, 377] on span at bounding box center [317, 387] width 290 height 27
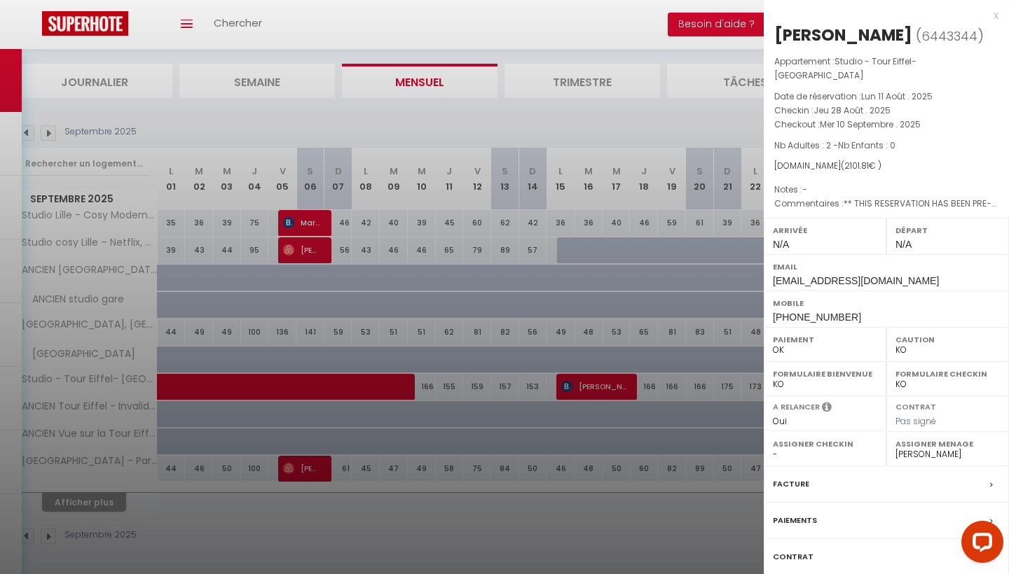
drag, startPoint x: 842, startPoint y: 291, endPoint x: 775, endPoint y: 298, distance: 67.0
click at [775, 298] on div "Mobile +966501988538" at bounding box center [886, 309] width 245 height 36
click at [754, 267] on div at bounding box center [504, 287] width 1009 height 574
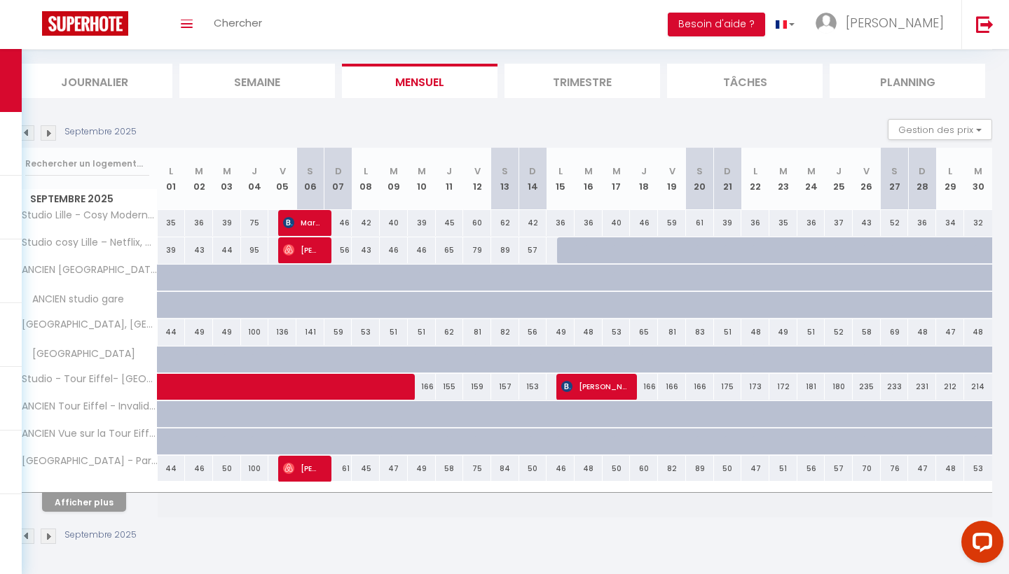
click at [373, 378] on span at bounding box center [317, 387] width 290 height 27
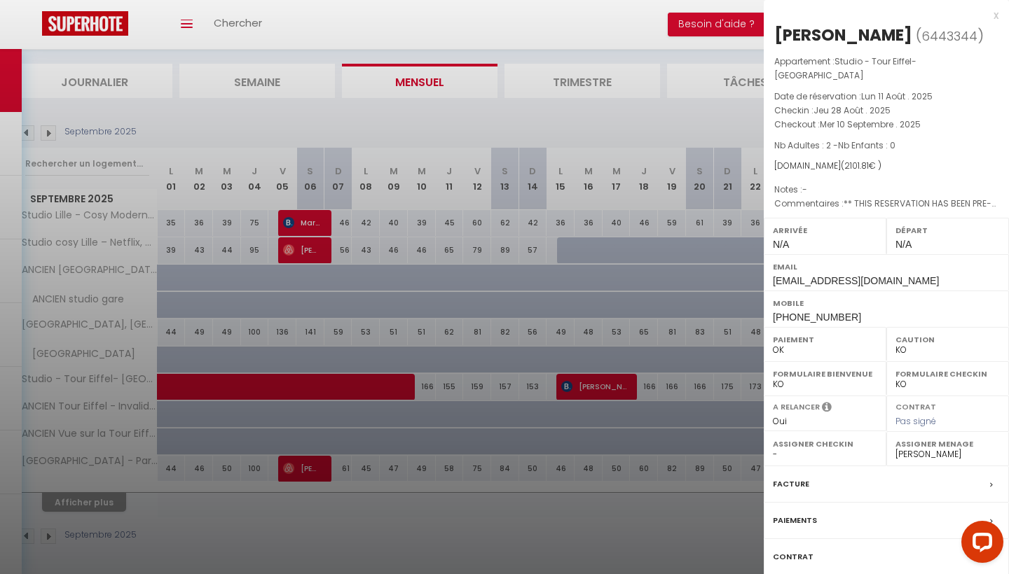
click at [560, 323] on div at bounding box center [504, 287] width 1009 height 574
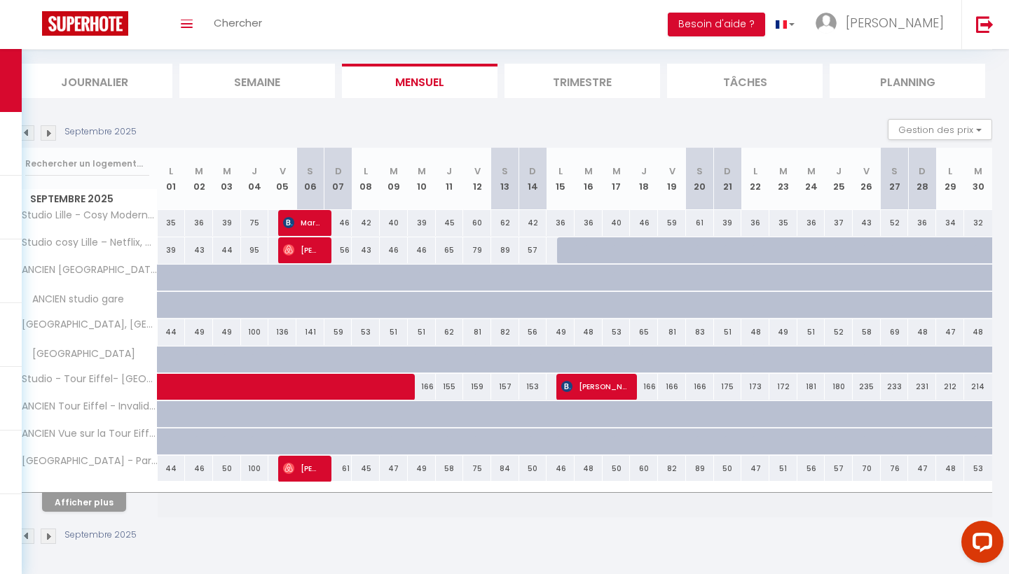
click at [29, 132] on img at bounding box center [26, 132] width 15 height 15
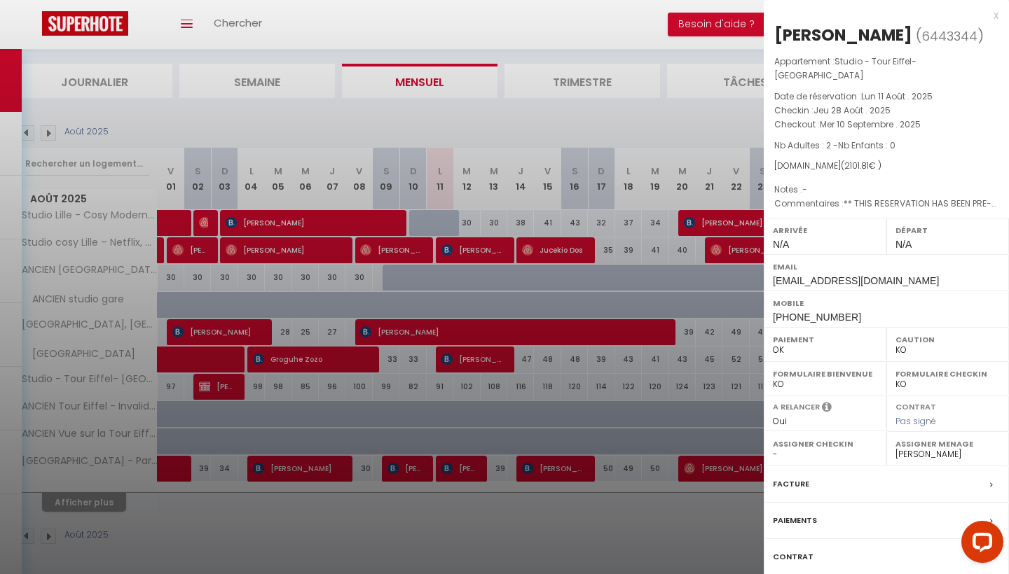
click at [672, 326] on div at bounding box center [504, 287] width 1009 height 574
